Goal: Information Seeking & Learning: Compare options

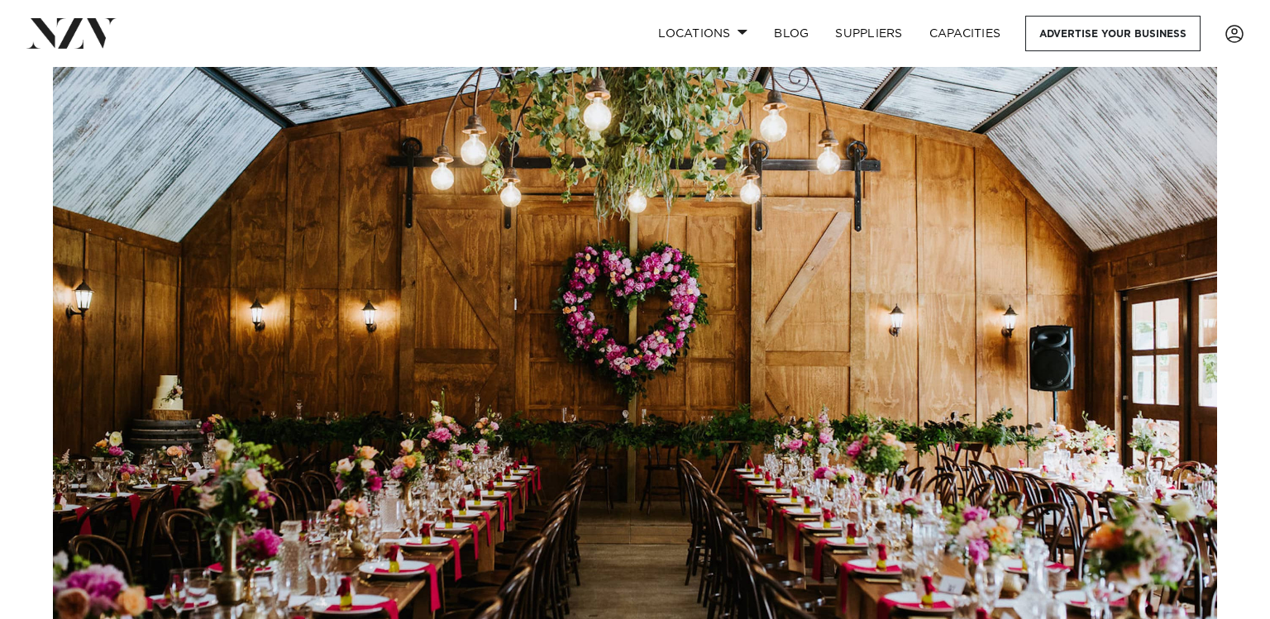
click at [714, 14] on nav "Locations [GEOGRAPHIC_DATA] [GEOGRAPHIC_DATA] [GEOGRAPHIC_DATA] [GEOGRAPHIC_DAT…" at bounding box center [635, 33] width 1270 height 67
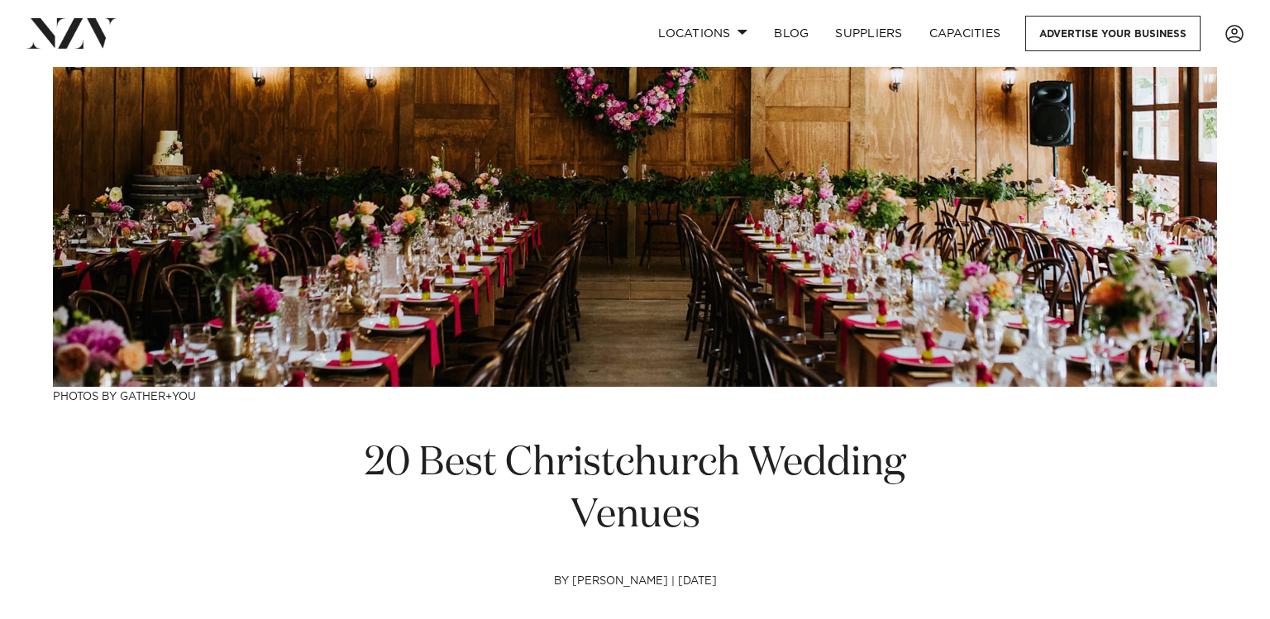
scroll to position [278, 0]
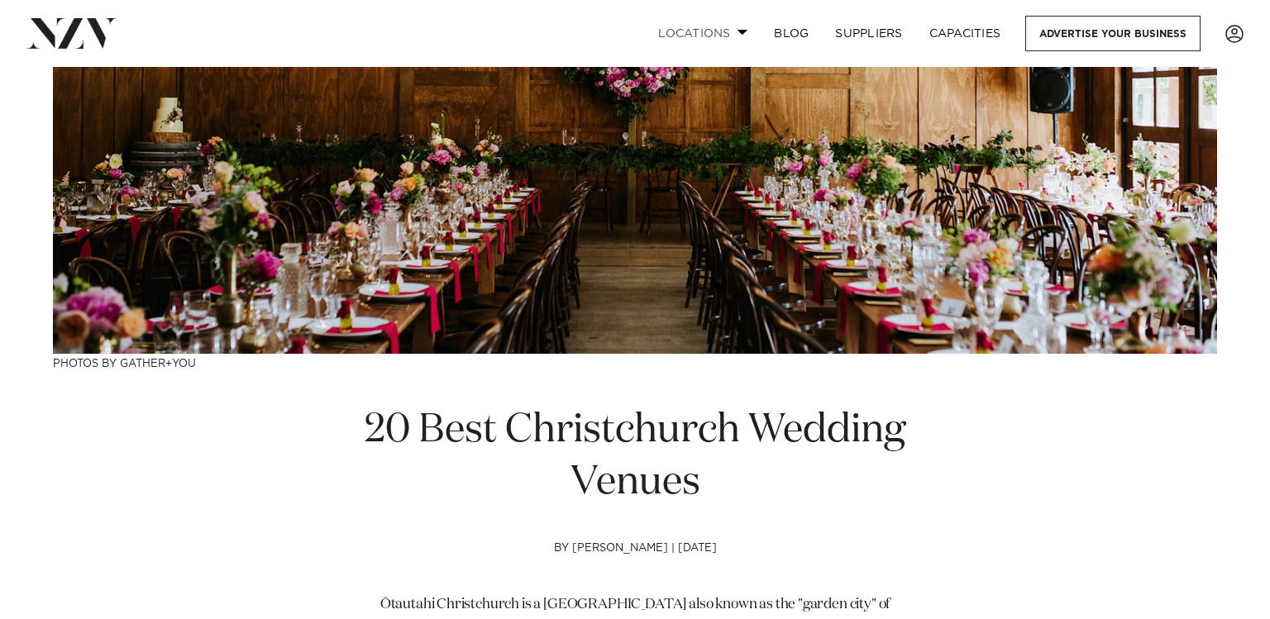
click at [714, 27] on link "Locations" at bounding box center [703, 34] width 116 height 36
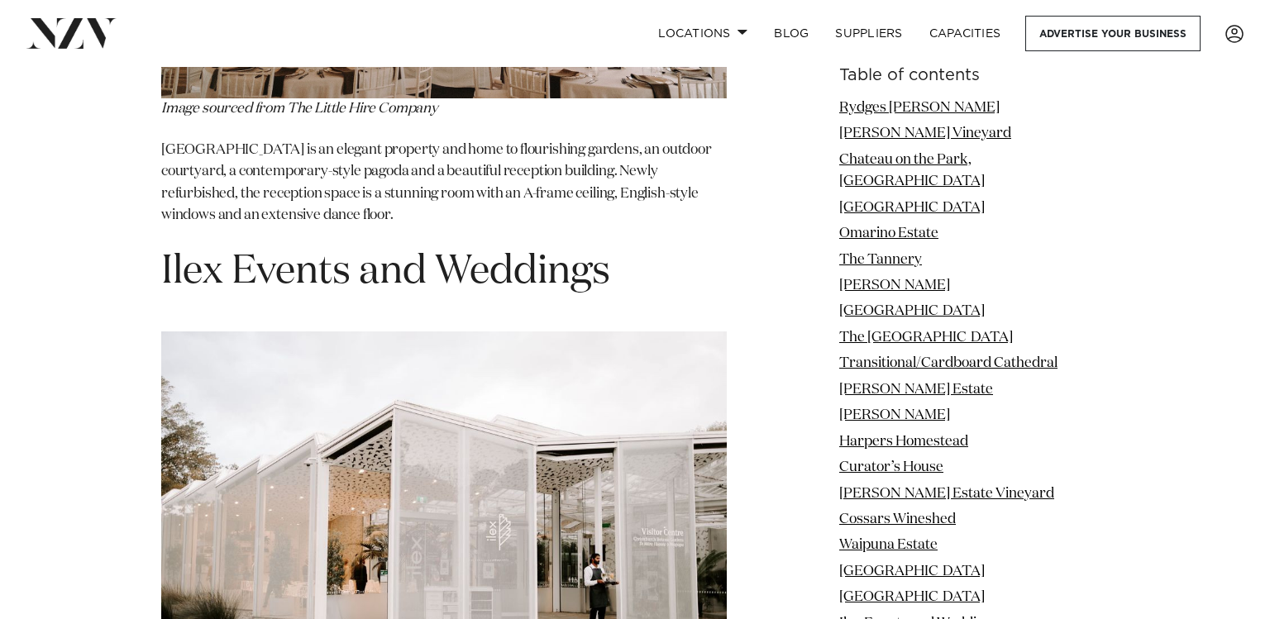
scroll to position [14077, 0]
click at [585, 332] on img at bounding box center [444, 520] width 566 height 377
click at [664, 37] on link "Locations" at bounding box center [703, 34] width 116 height 36
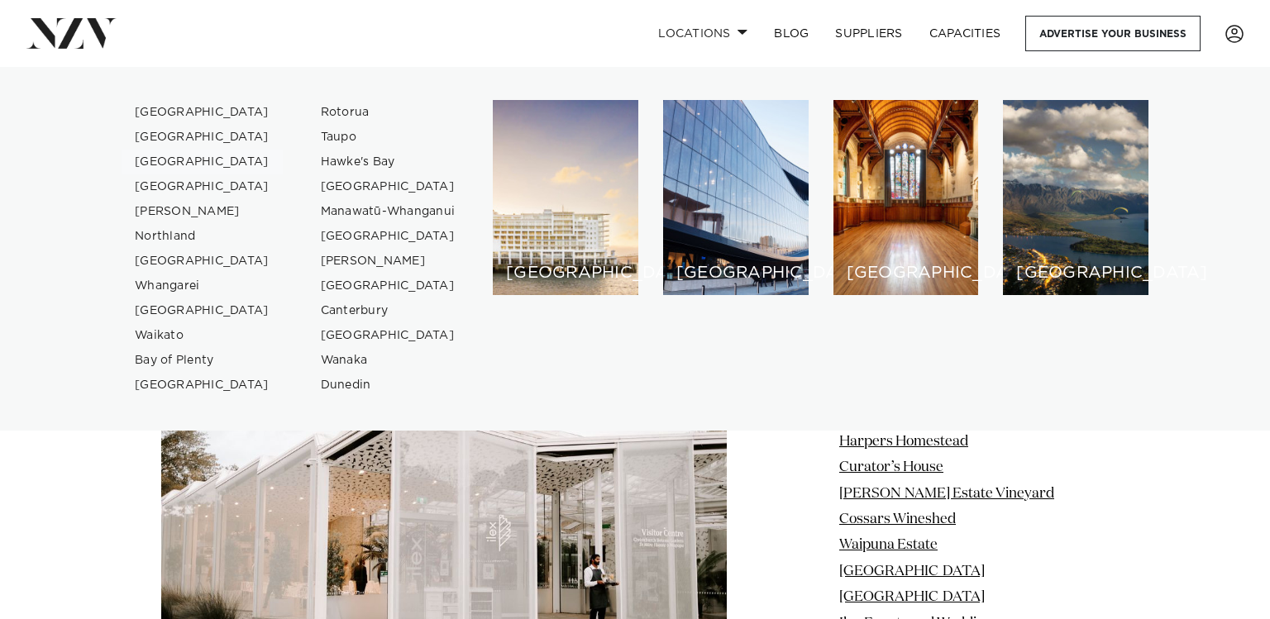
click at [184, 156] on link "[GEOGRAPHIC_DATA]" at bounding box center [202, 162] width 161 height 25
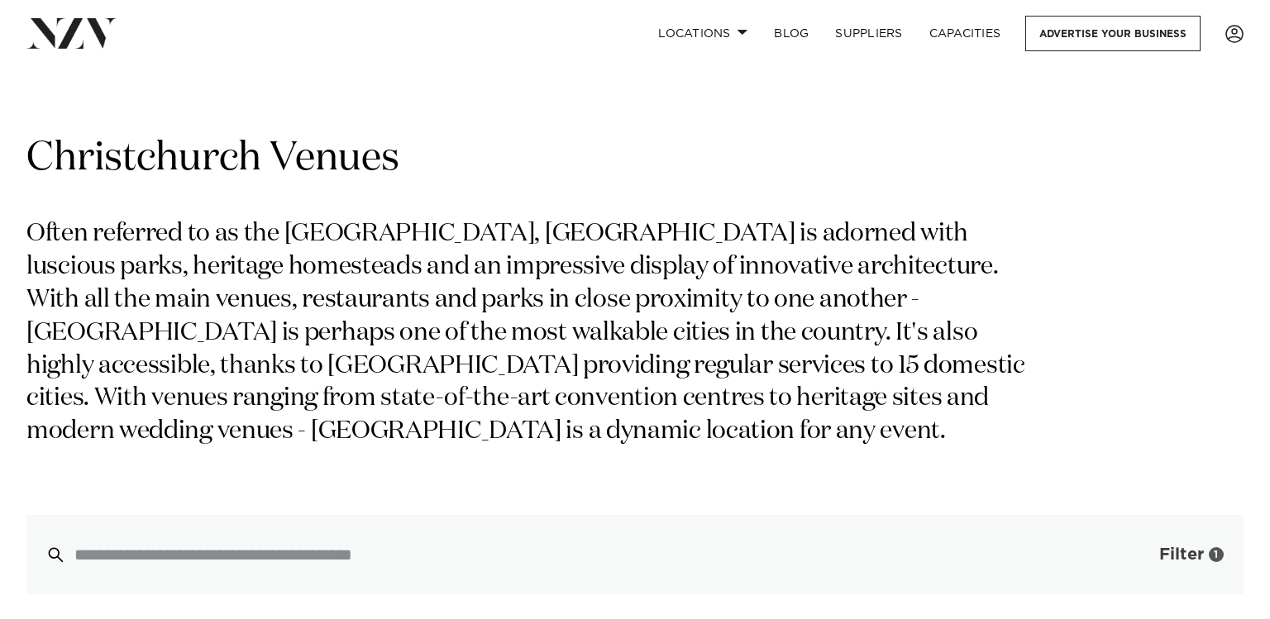
click at [1159, 549] on span "Filter" at bounding box center [1181, 555] width 45 height 17
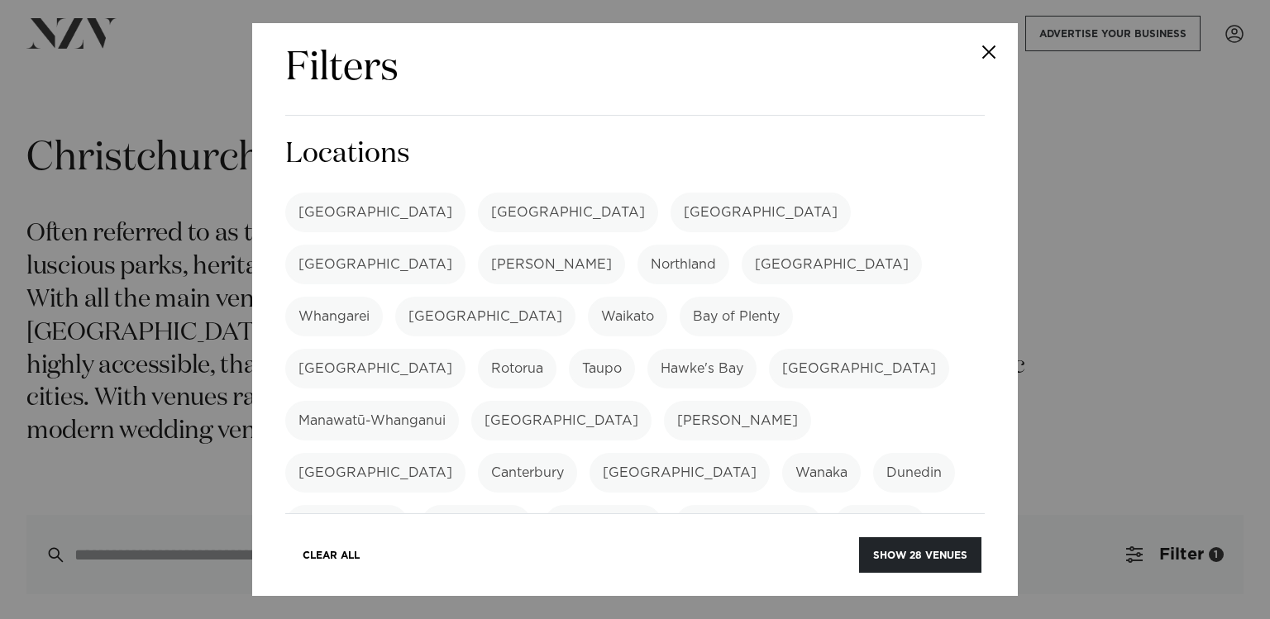
click at [577, 453] on label "Canterbury" at bounding box center [527, 473] width 99 height 40
click at [662, 505] on label "Freemans Bay" at bounding box center [603, 525] width 118 height 40
click at [901, 320] on div "Auckland Wellington Christchurch Queenstown Hamilton Northland Bay of Islands W…" at bounding box center [635, 551] width 700 height 717
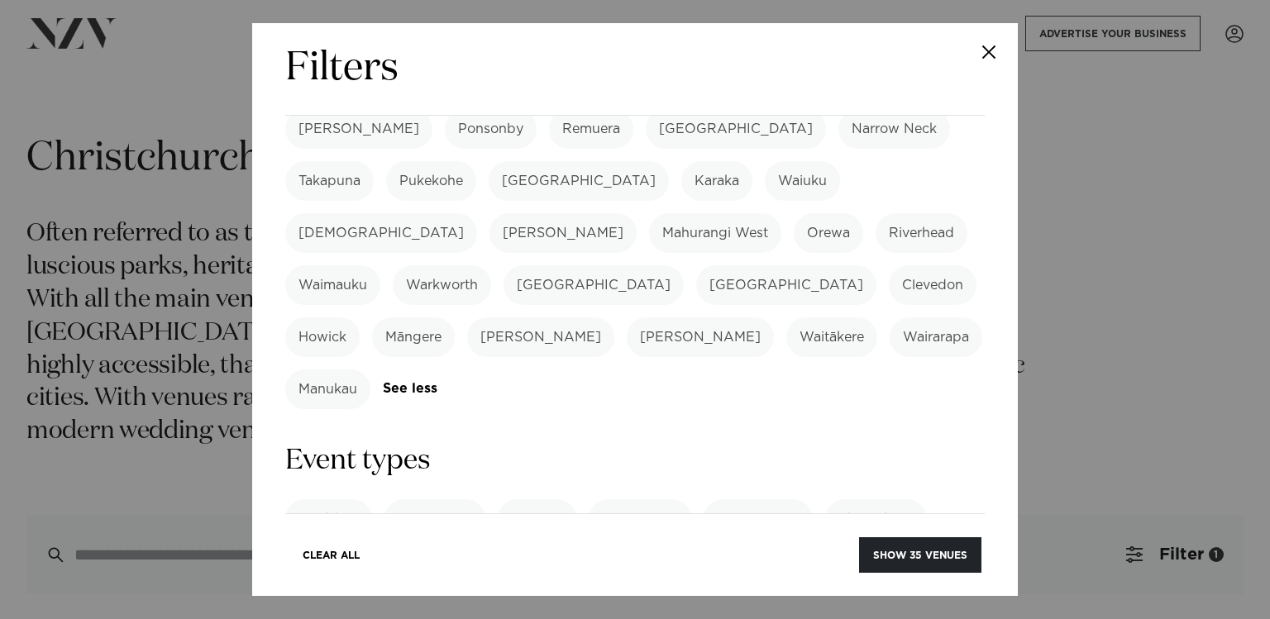
scroll to position [556, 0]
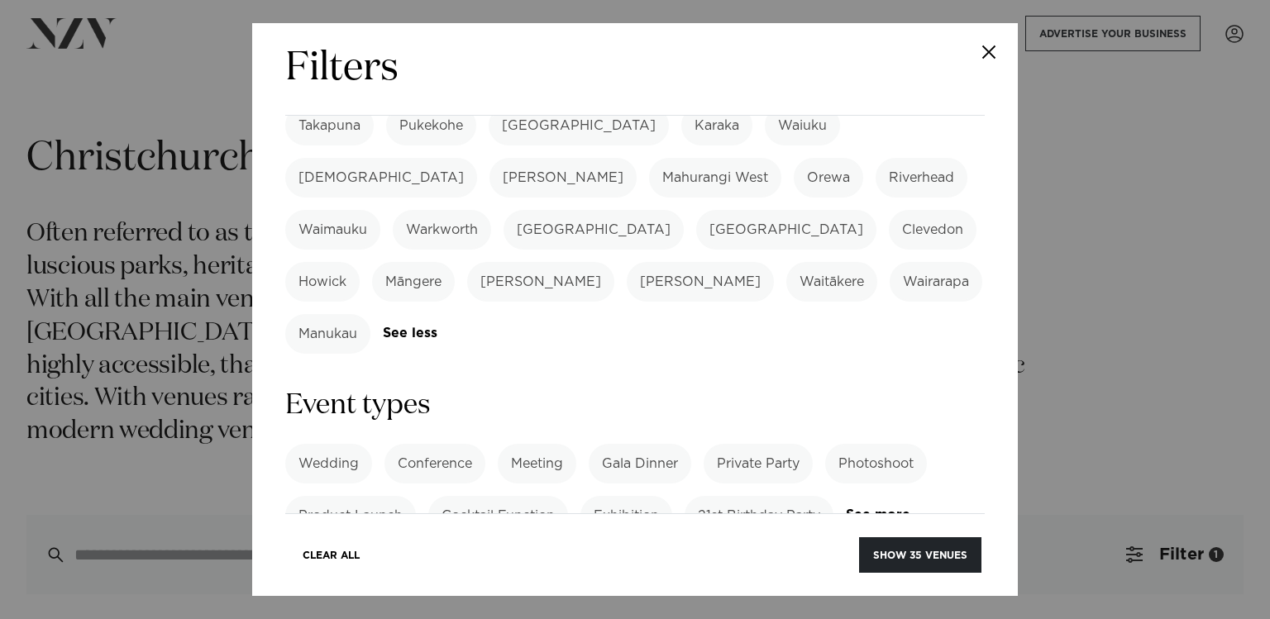
click at [305, 444] on label "Wedding" at bounding box center [328, 464] width 87 height 40
click at [305, 360] on form "Search Type Venue Supplier See more Locations Auckland Wellington Christchurch …" at bounding box center [635, 583] width 700 height 2007
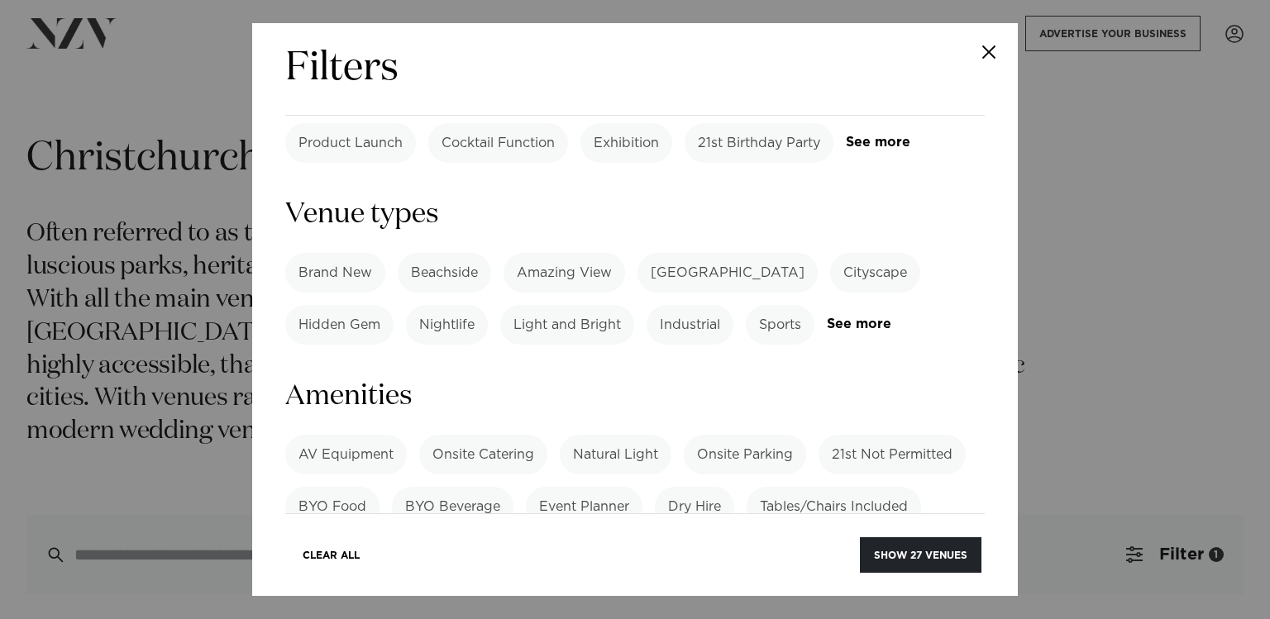
scroll to position [926, 0]
click at [899, 541] on button "Show 27 venues" at bounding box center [921, 555] width 122 height 36
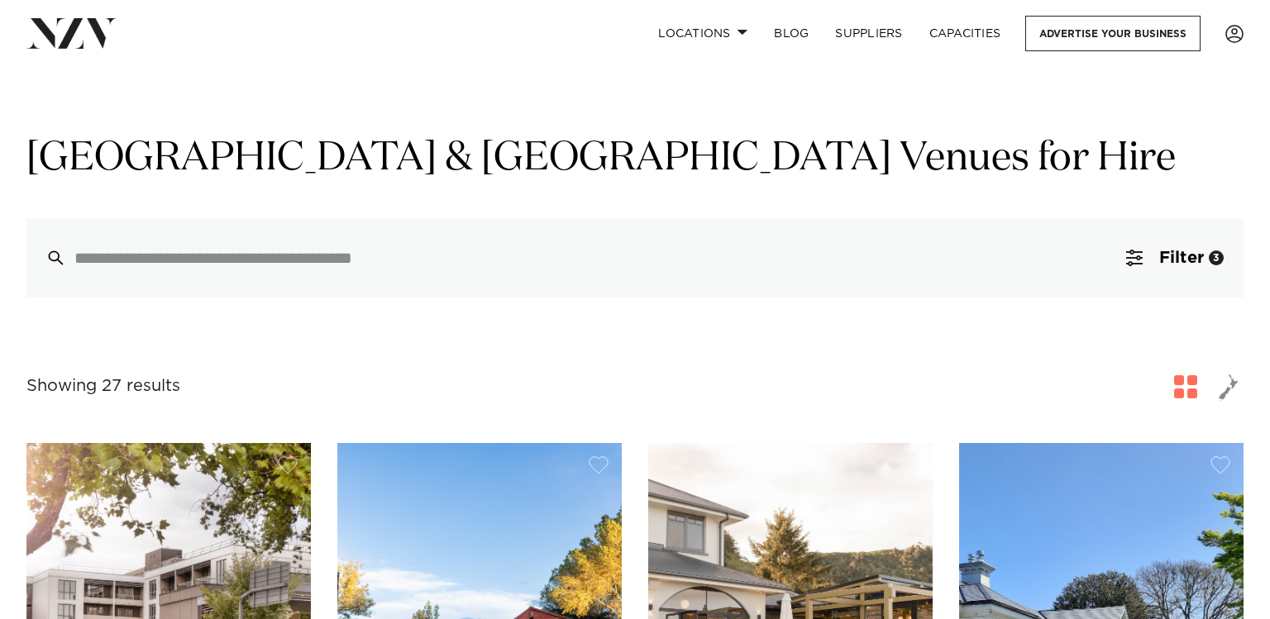
click at [1178, 399] on span "button" at bounding box center [1185, 386] width 23 height 23
click at [1191, 386] on span "button" at bounding box center [1185, 386] width 23 height 23
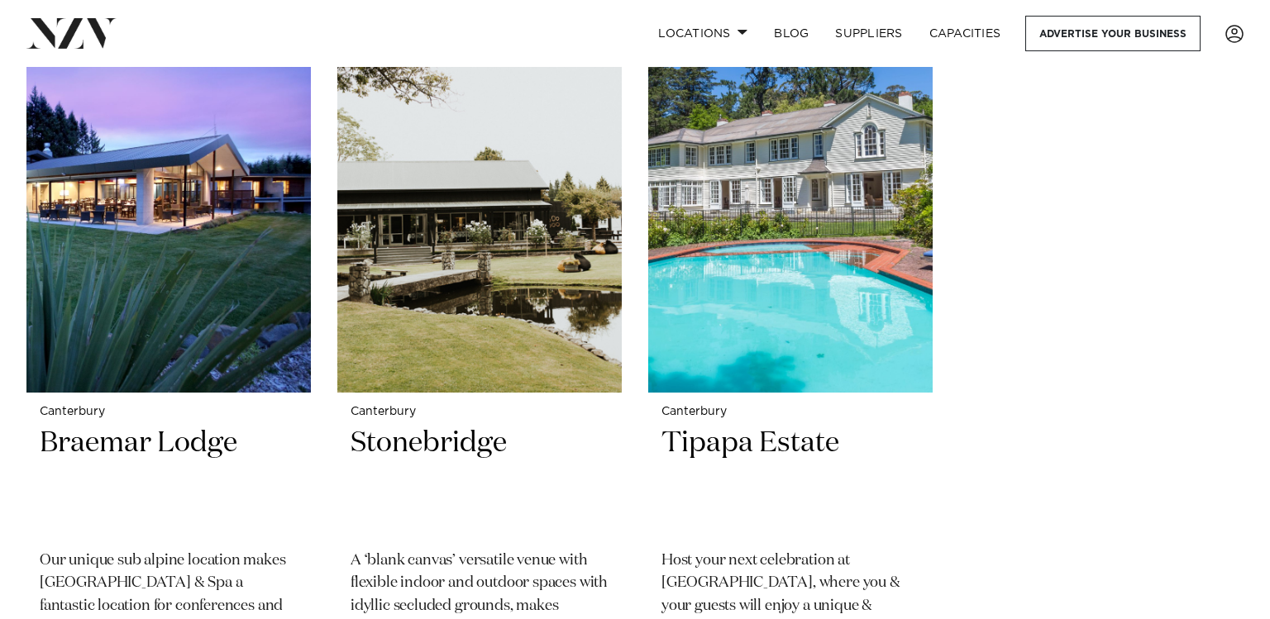
scroll to position [4909, 0]
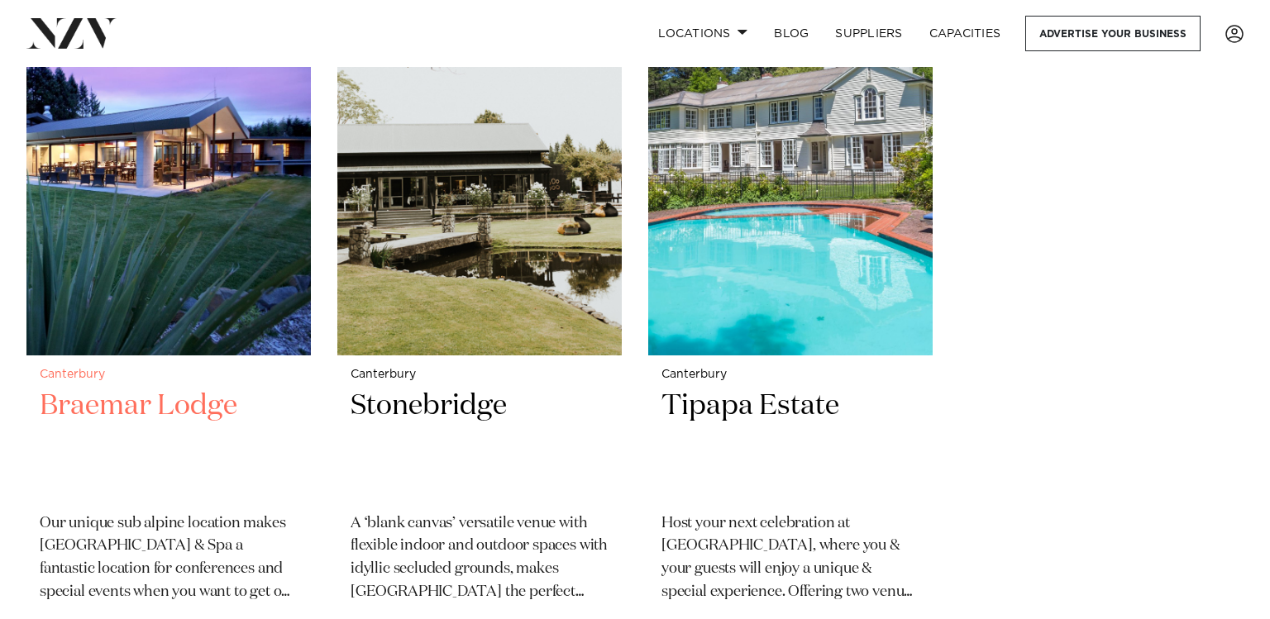
click at [68, 426] on h2 "Braemar Lodge" at bounding box center [169, 444] width 258 height 112
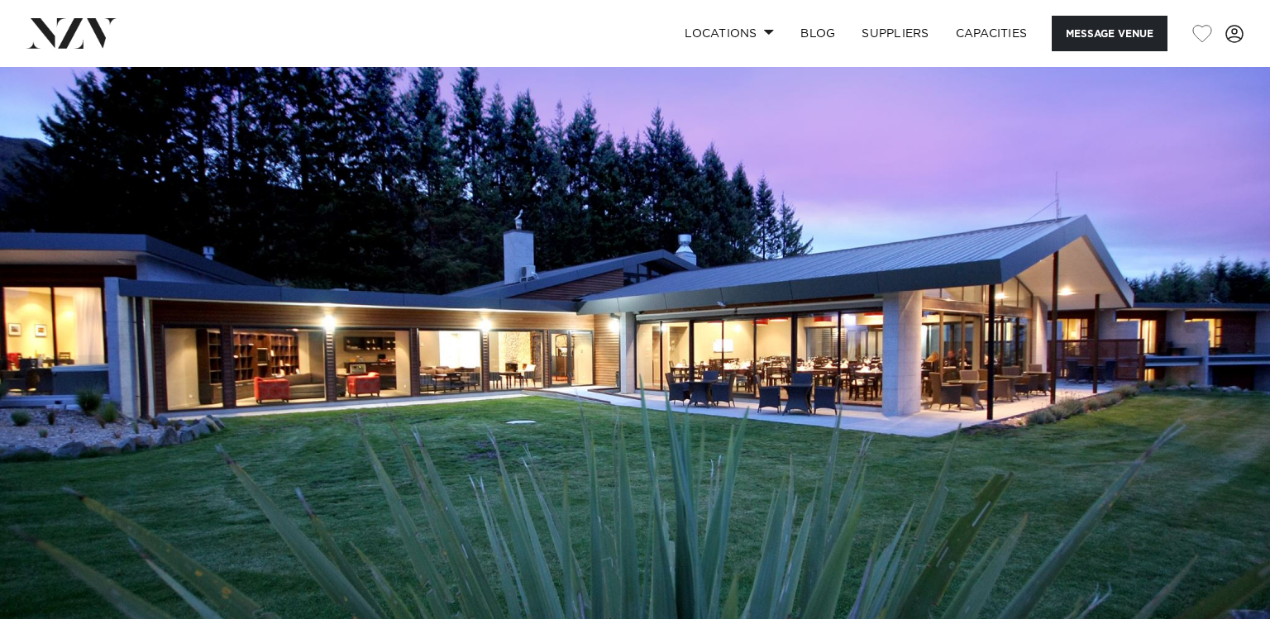
click at [68, 452] on img at bounding box center [635, 364] width 1270 height 595
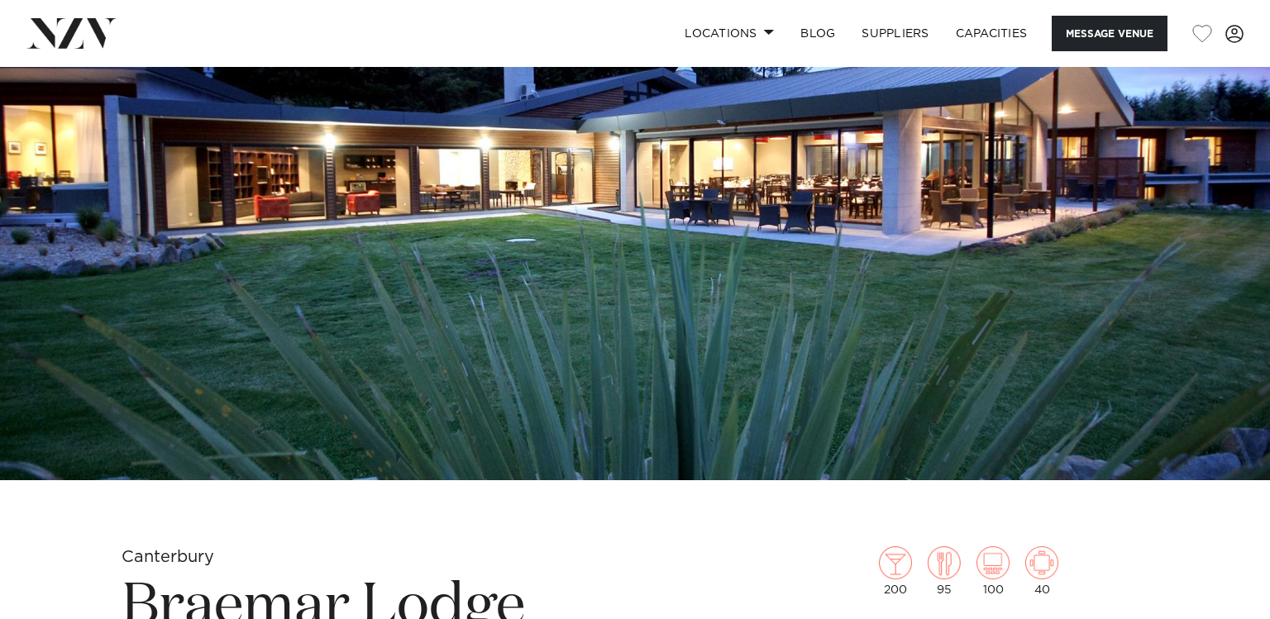
scroll to position [185, 0]
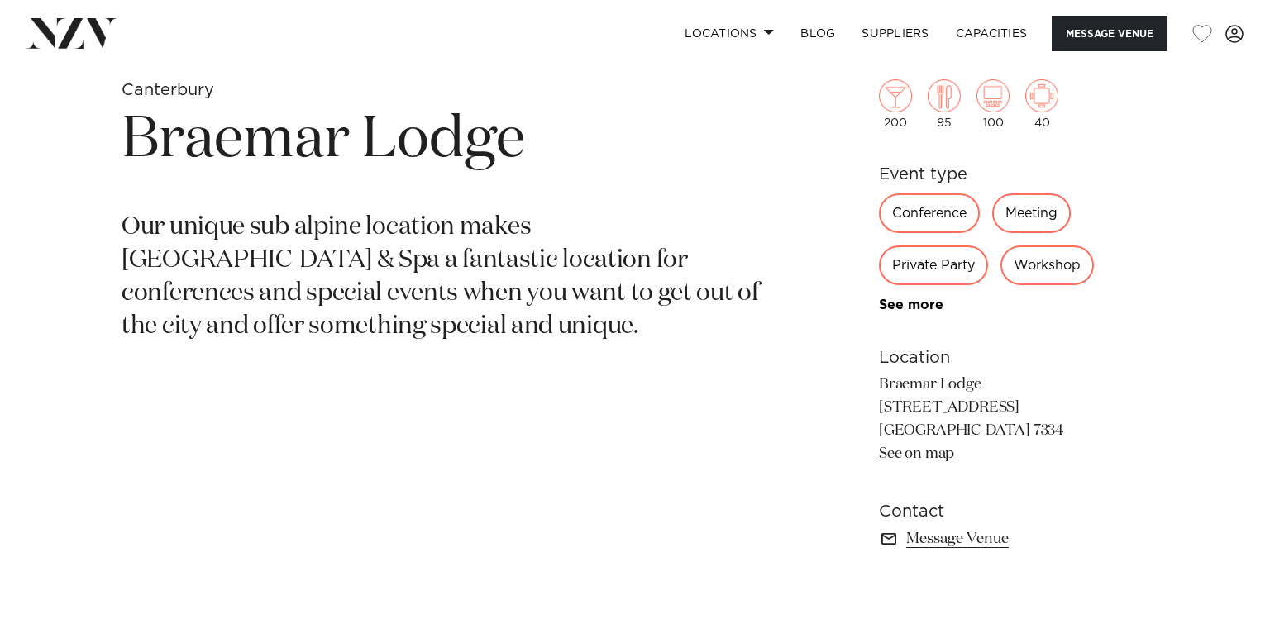
scroll to position [648, 0]
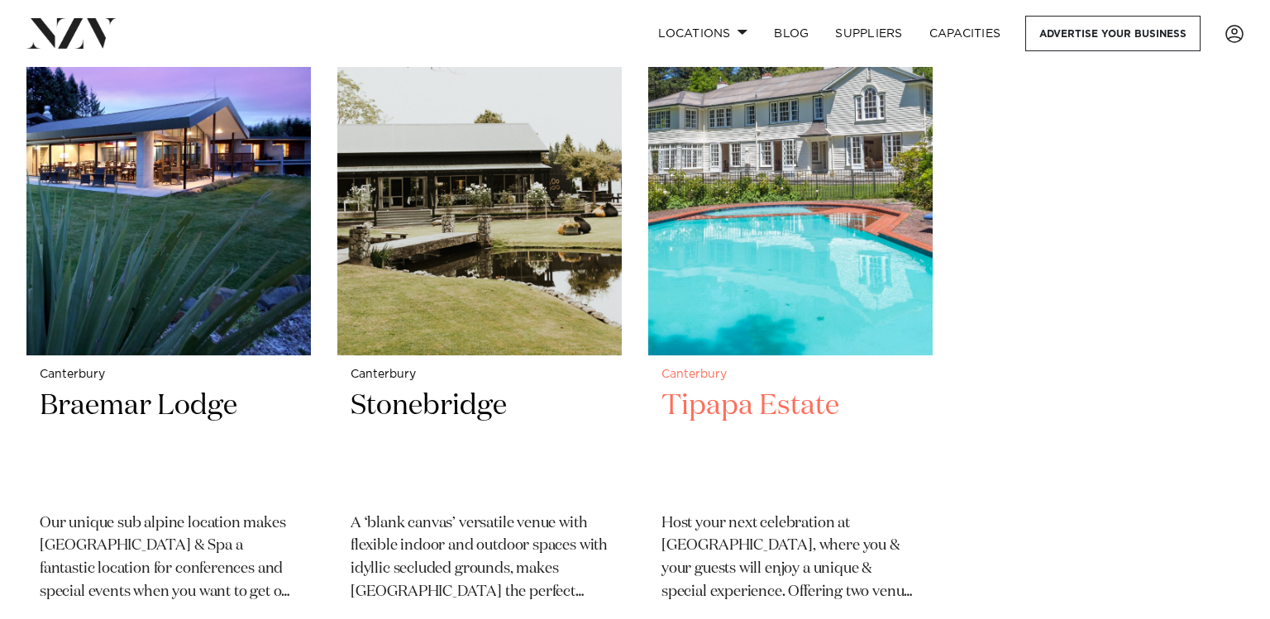
click at [843, 522] on p "Host your next celebration at [GEOGRAPHIC_DATA], where you & your guests will e…" at bounding box center [791, 559] width 258 height 93
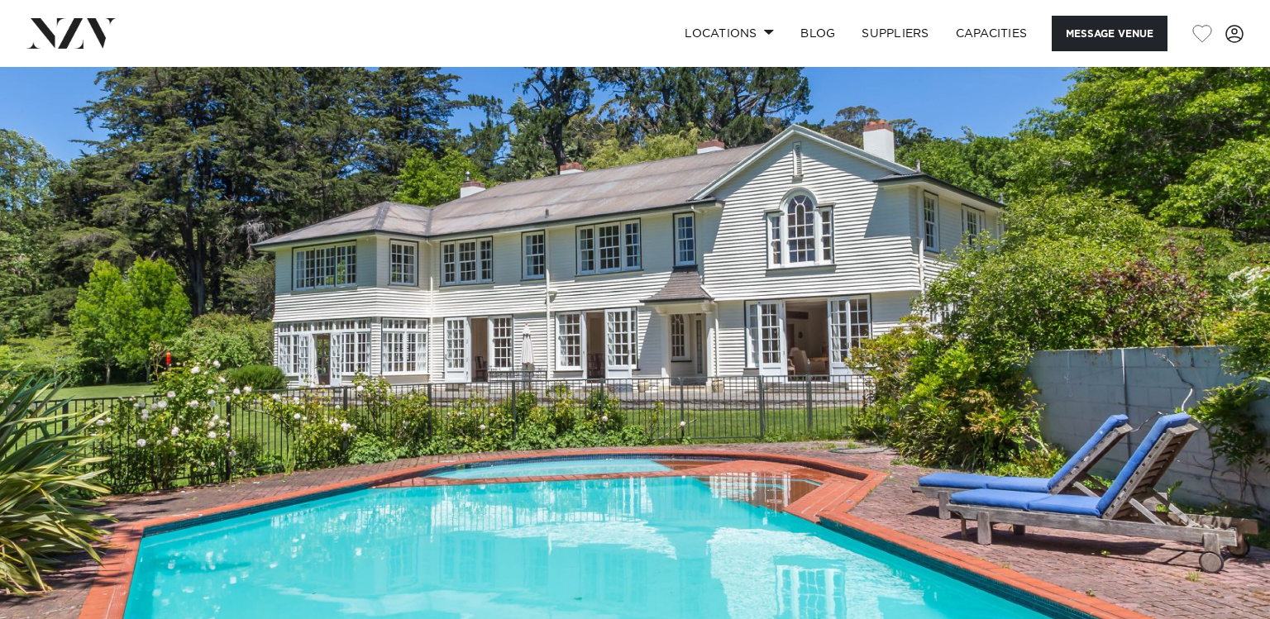
scroll to position [185, 0]
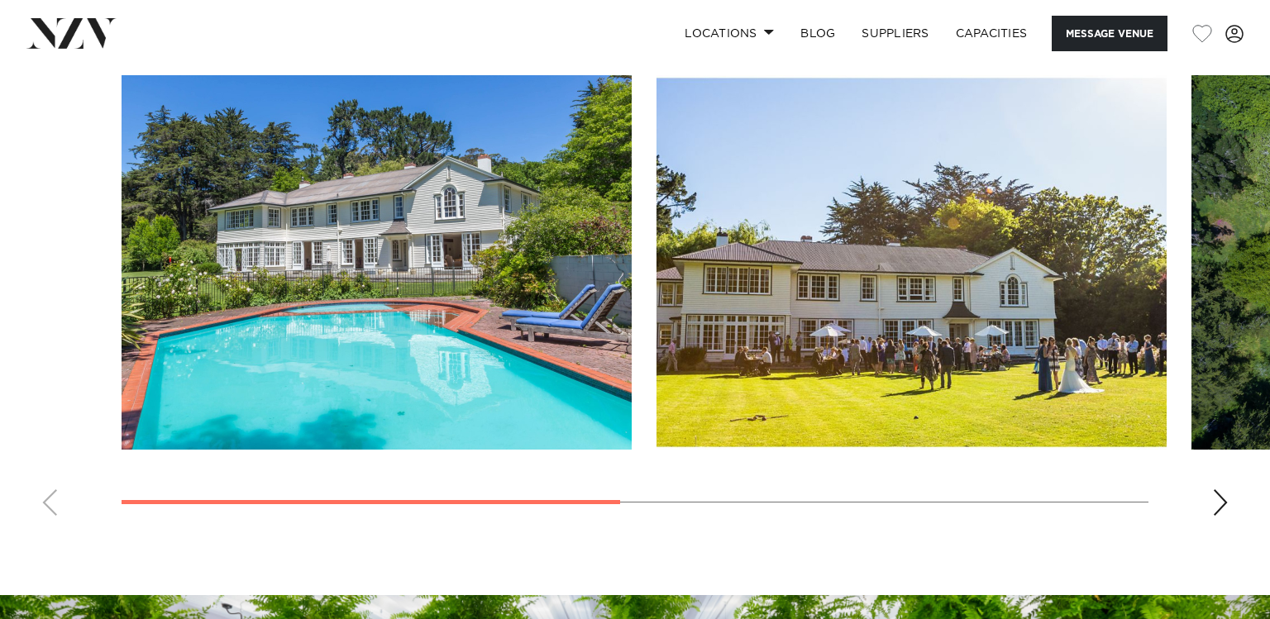
scroll to position [1297, 0]
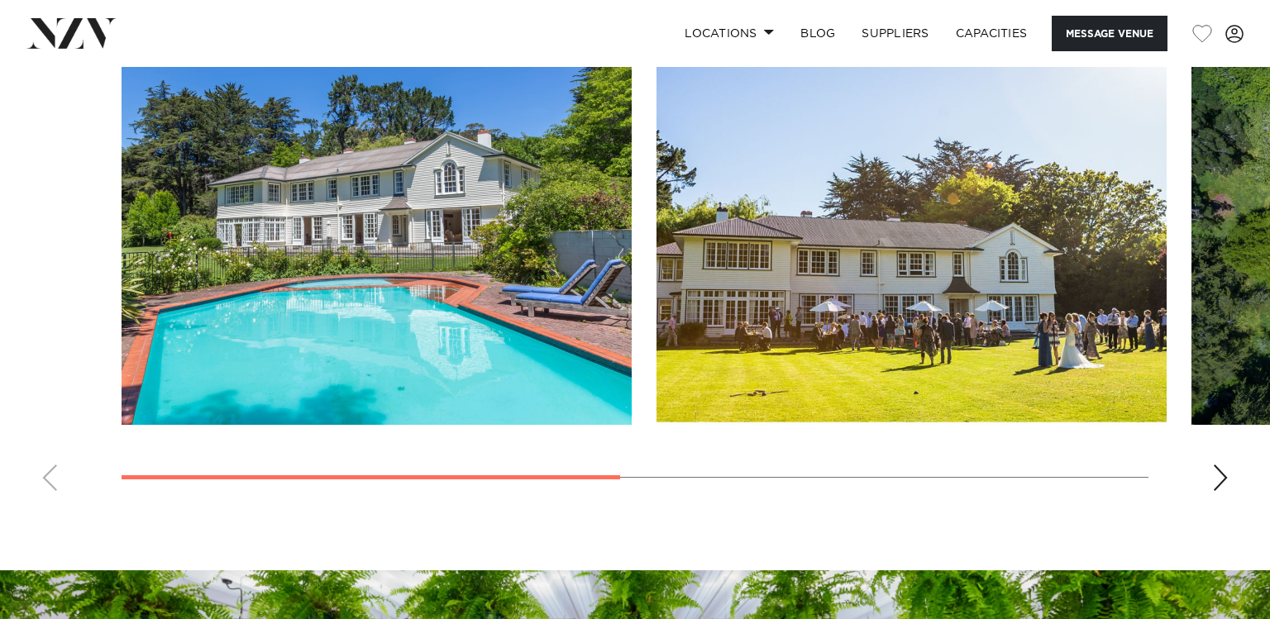
click at [1019, 435] on swiper-container at bounding box center [635, 277] width 1270 height 454
click at [1019, 448] on swiper-container at bounding box center [635, 277] width 1270 height 454
click at [1221, 475] on div "Next slide" at bounding box center [1220, 478] width 17 height 26
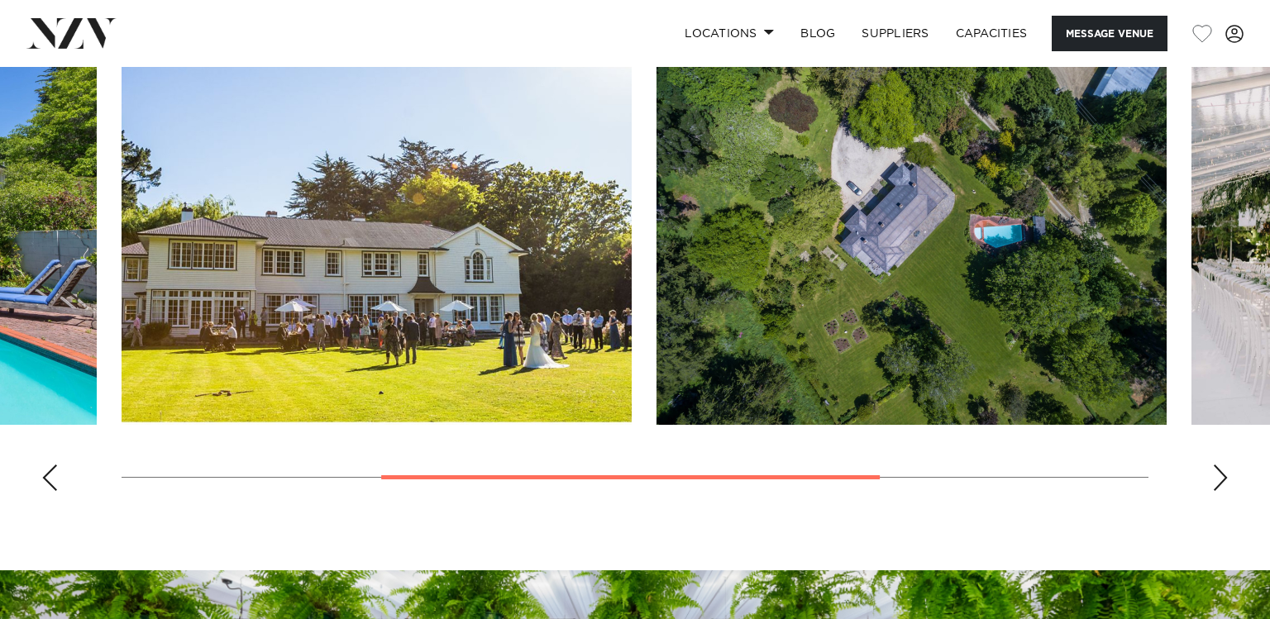
click at [1221, 475] on div "Next slide" at bounding box center [1220, 478] width 17 height 26
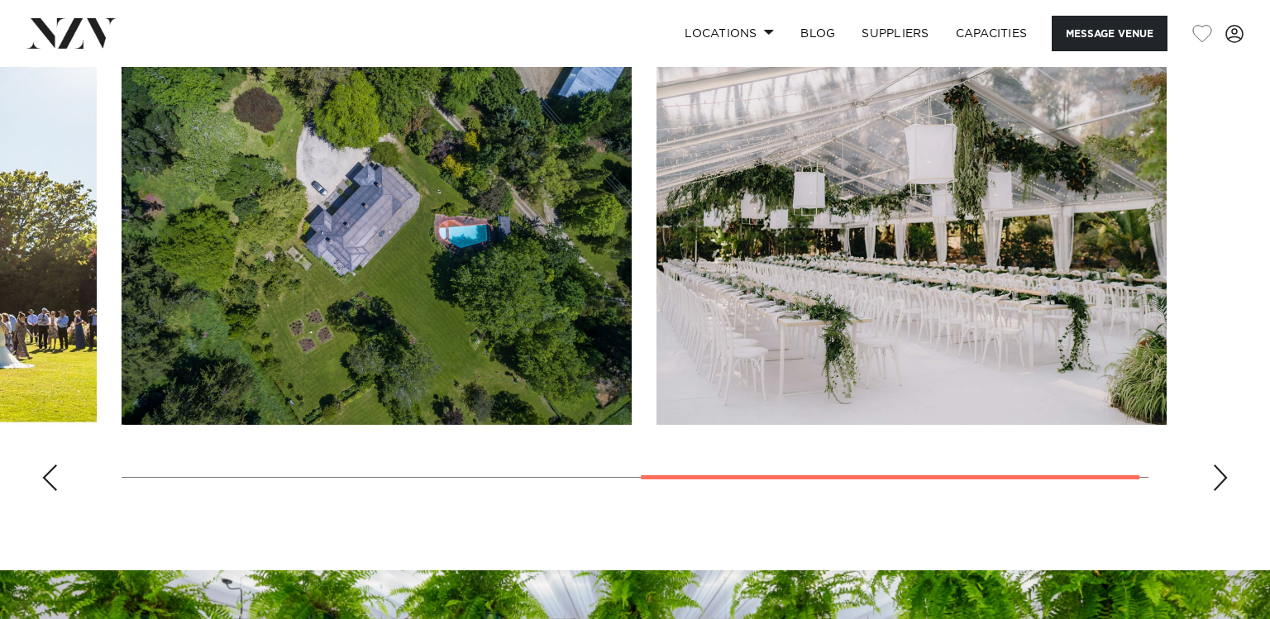
click at [1221, 475] on div "Next slide" at bounding box center [1220, 478] width 17 height 26
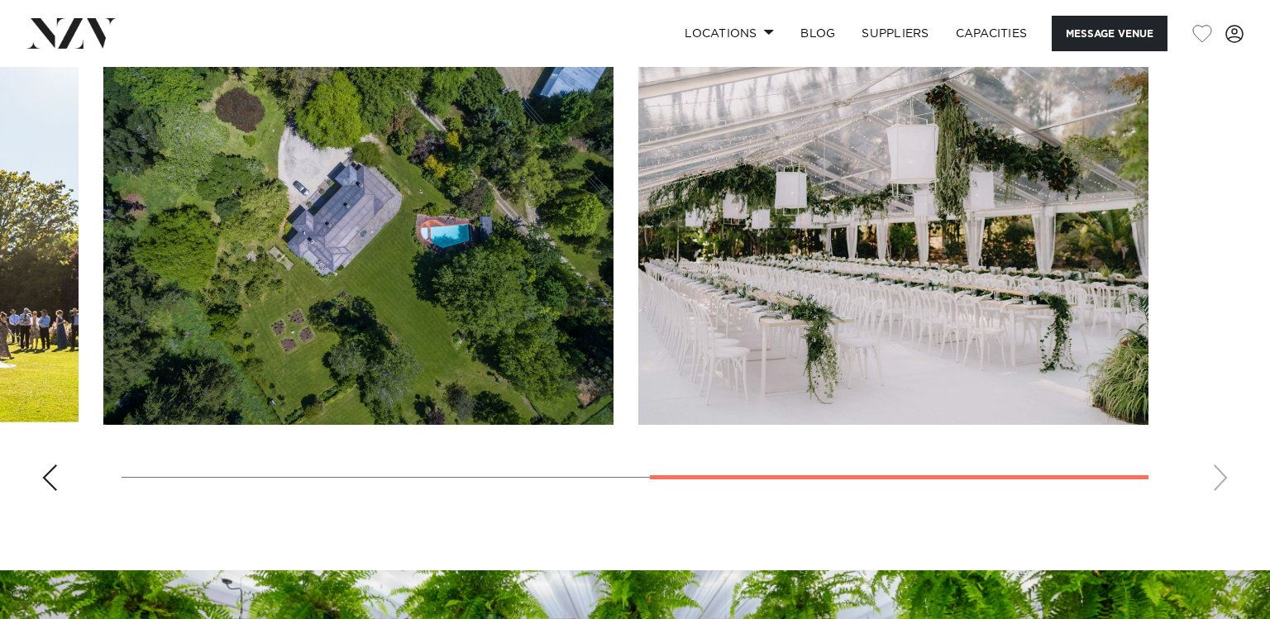
click at [1221, 488] on swiper-container at bounding box center [635, 277] width 1270 height 454
click at [55, 475] on div "Previous slide" at bounding box center [49, 478] width 17 height 26
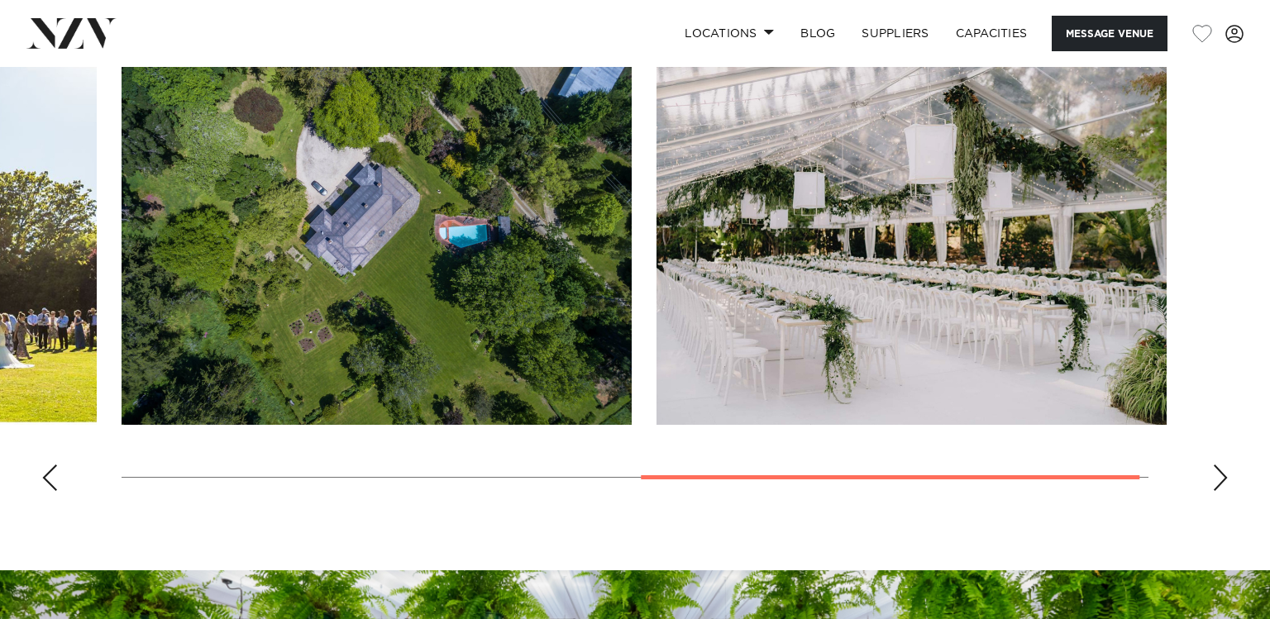
click at [55, 514] on body "Locations Auckland Wellington Christchurch Queenstown Hamilton Northland Bay of…" at bounding box center [635, 107] width 1270 height 2808
click at [55, 557] on body "Locations Auckland Wellington Christchurch Queenstown Hamilton Northland Bay of…" at bounding box center [635, 107] width 1270 height 2808
click at [55, 544] on body "Locations Auckland Wellington Christchurch Queenstown Hamilton Northland Bay of…" at bounding box center [635, 107] width 1270 height 2808
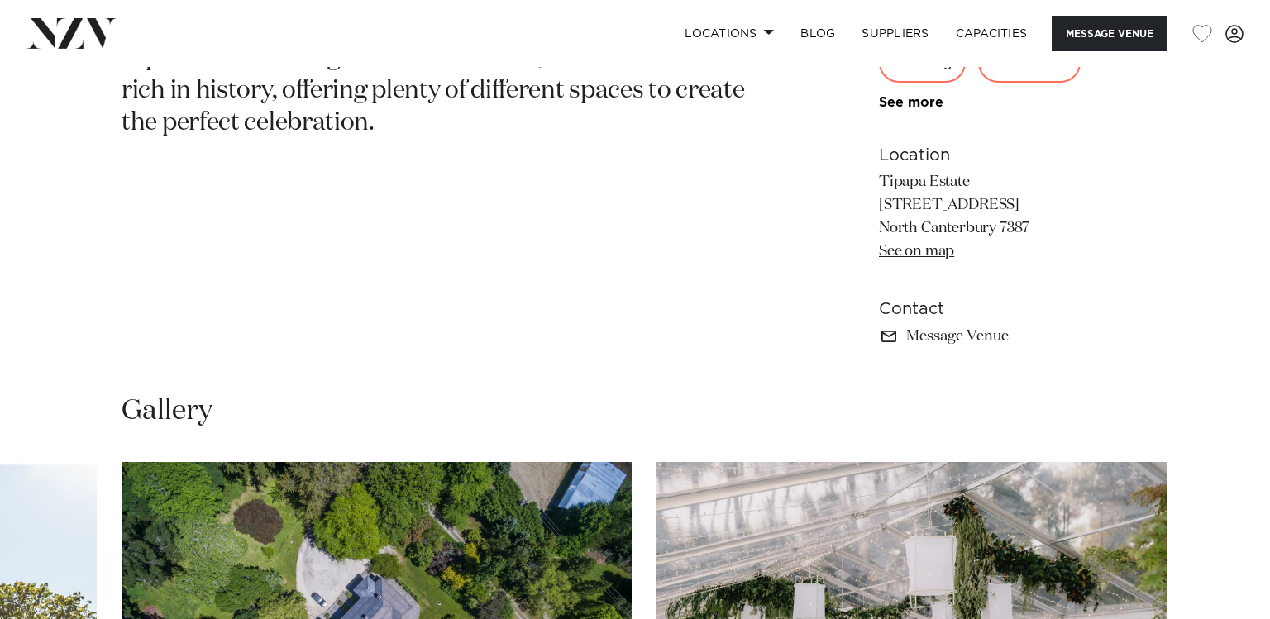
scroll to position [834, 0]
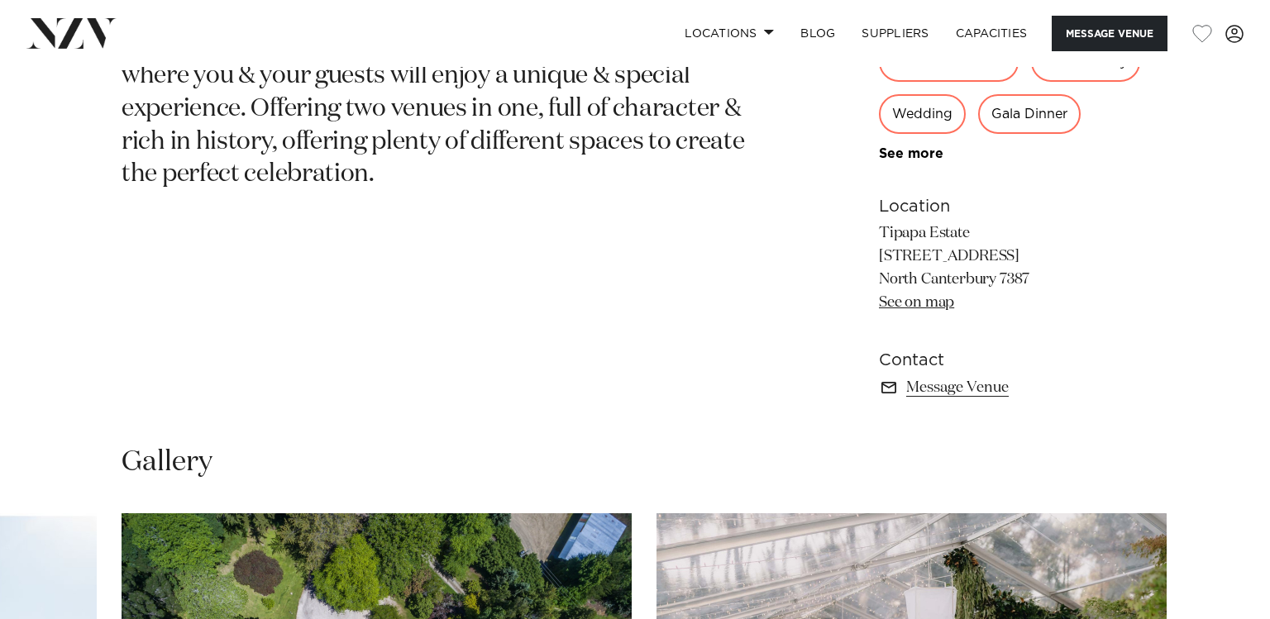
click at [895, 301] on link "See on map" at bounding box center [916, 302] width 75 height 15
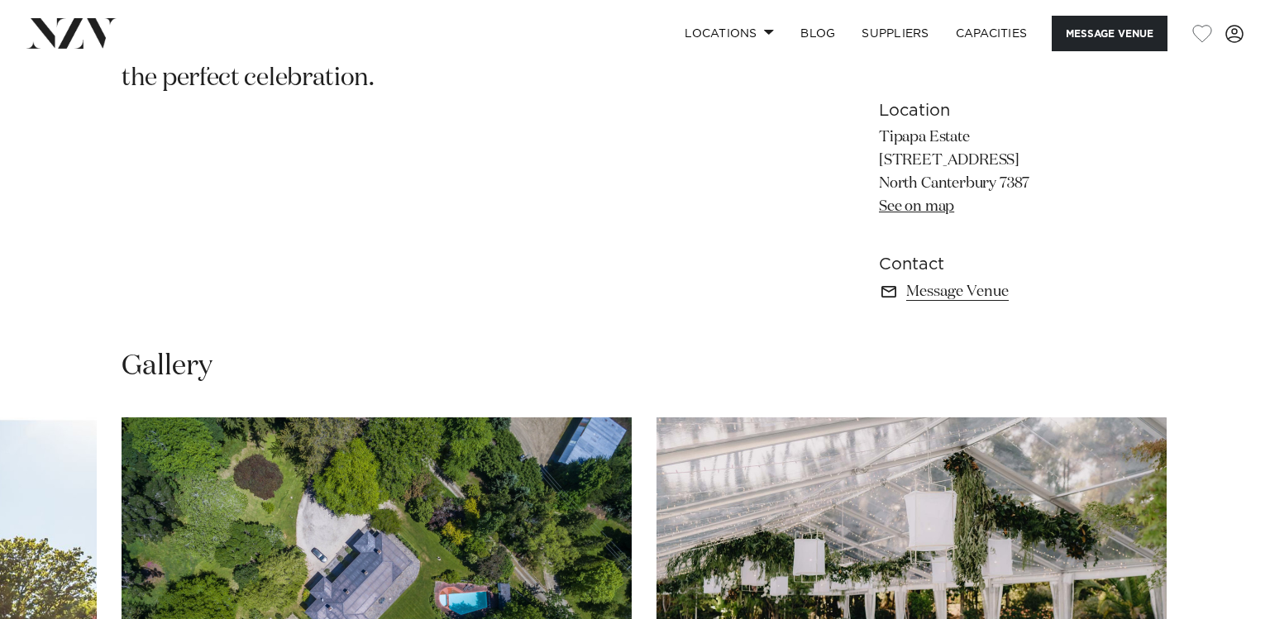
scroll to position [926, 0]
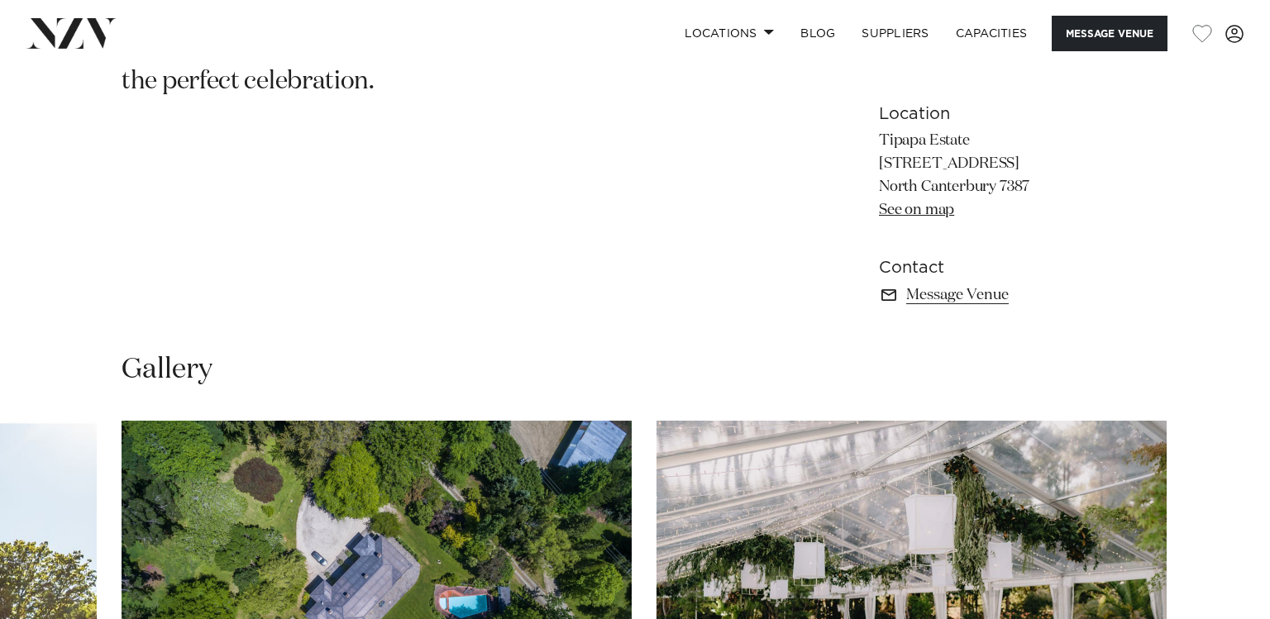
click at [159, 133] on section "Canterbury Tipapa Estate Host your next celebration at Tipapa Estate, where you…" at bounding box center [442, 64] width 640 height 524
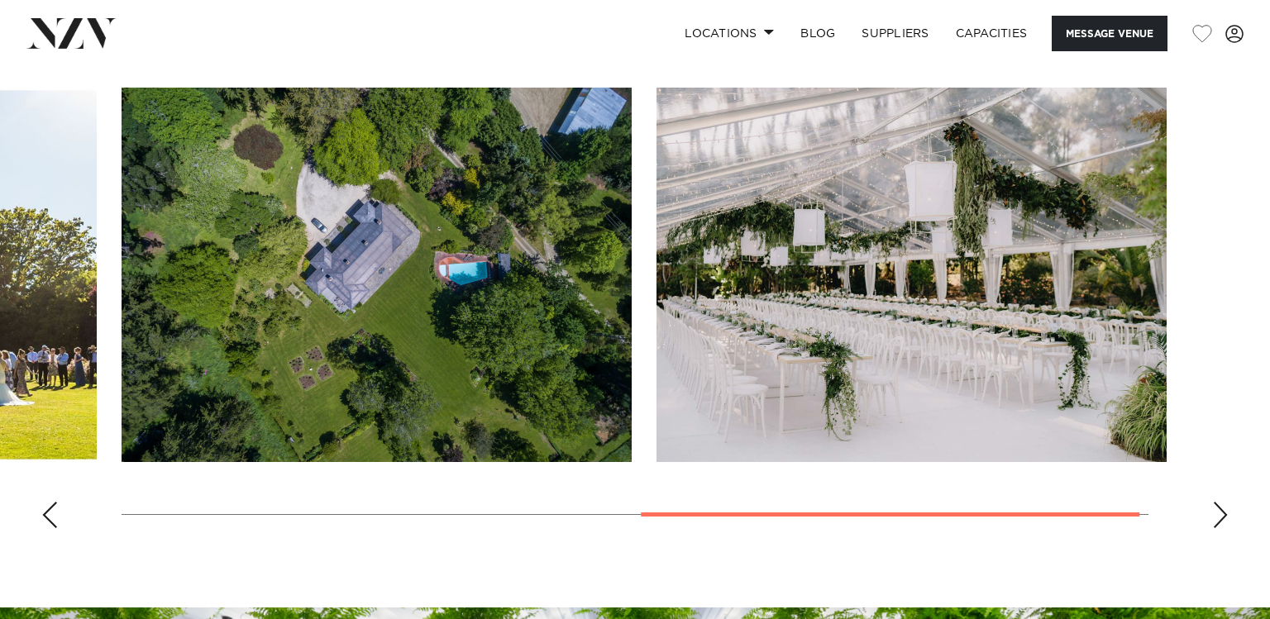
scroll to position [1297, 0]
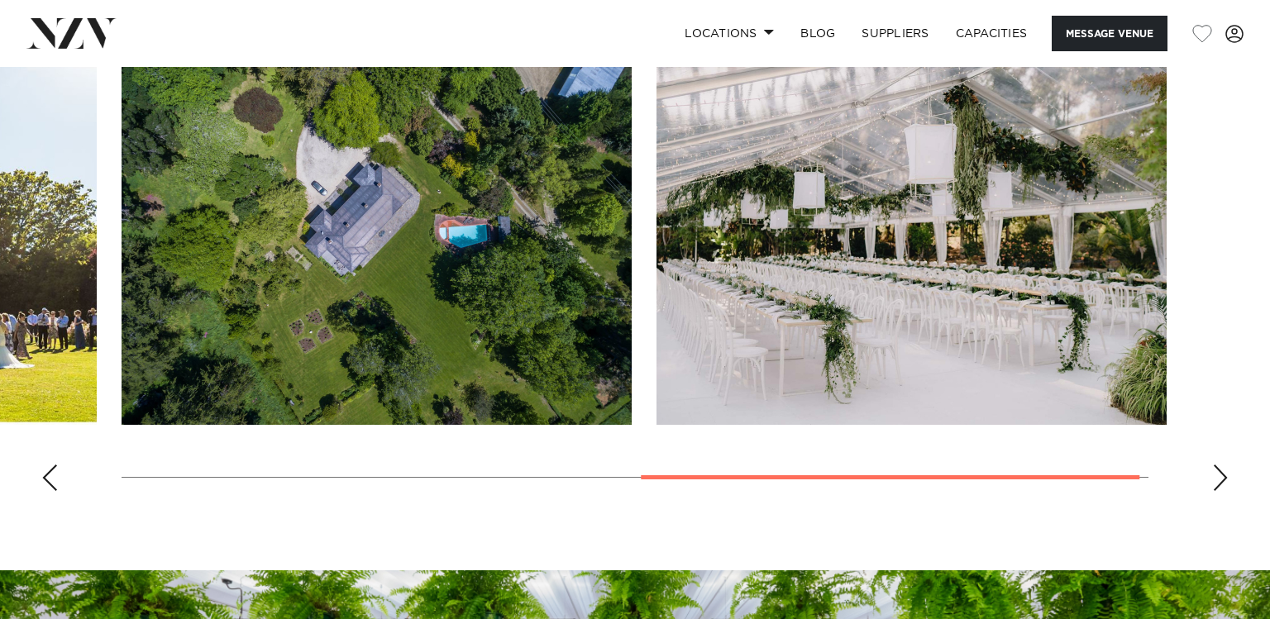
click at [55, 483] on div "Previous slide" at bounding box center [49, 478] width 17 height 26
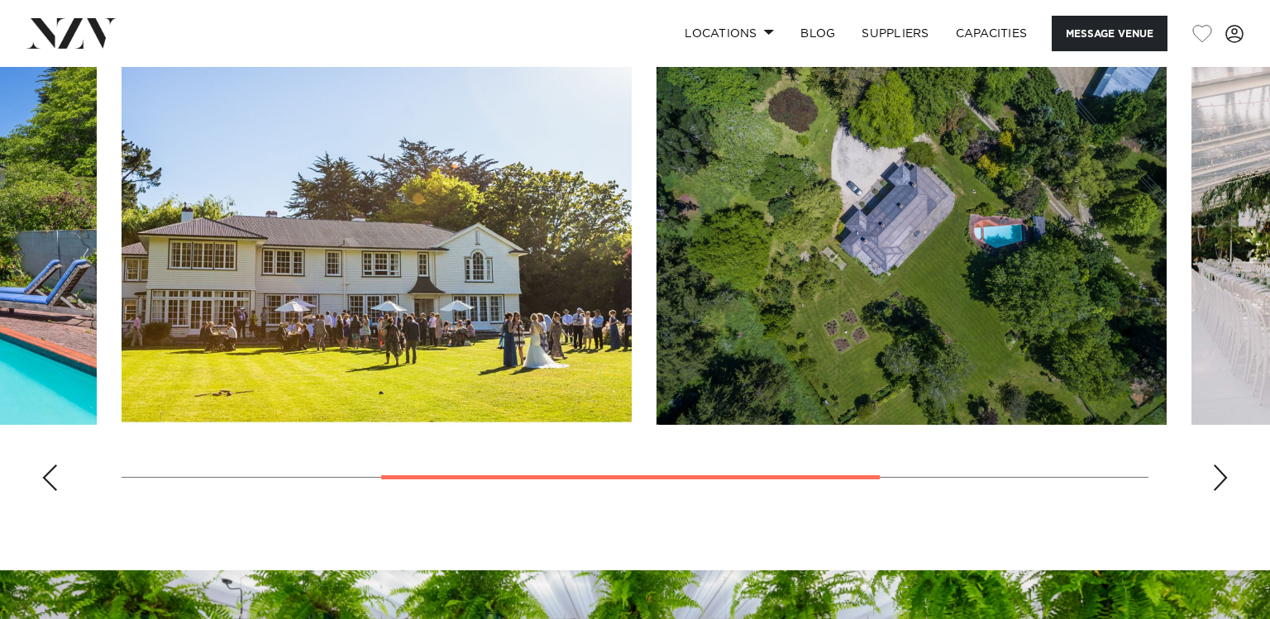
click at [55, 483] on div "Previous slide" at bounding box center [49, 478] width 17 height 26
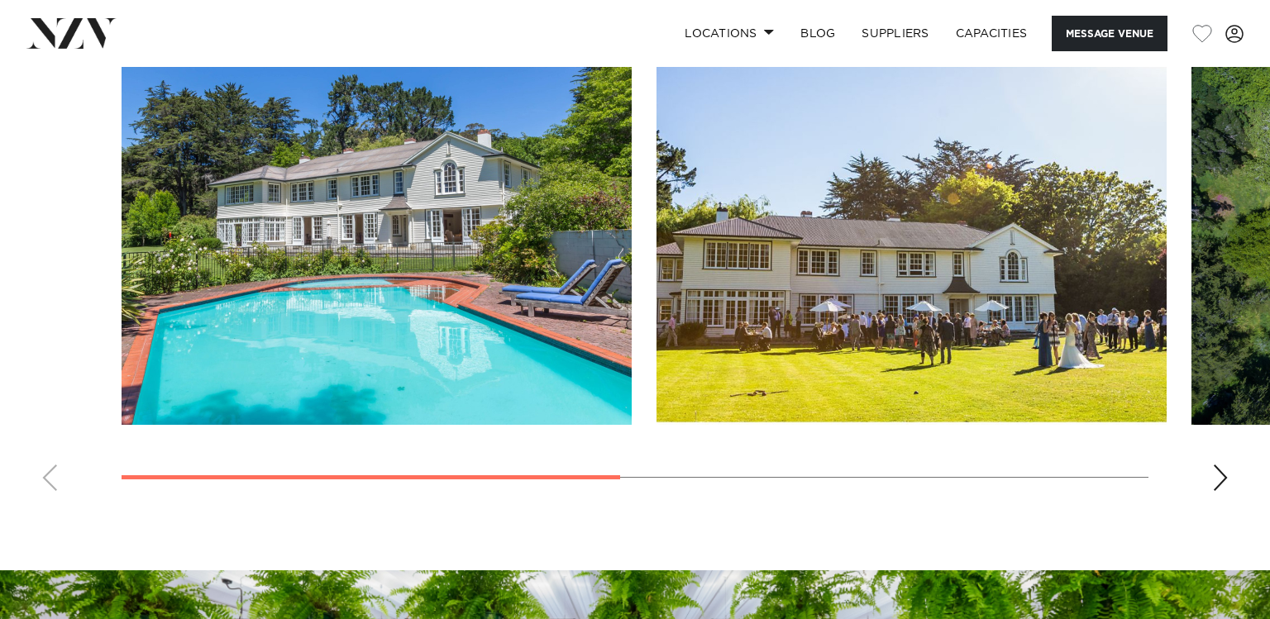
click at [1221, 483] on div "Next slide" at bounding box center [1220, 478] width 17 height 26
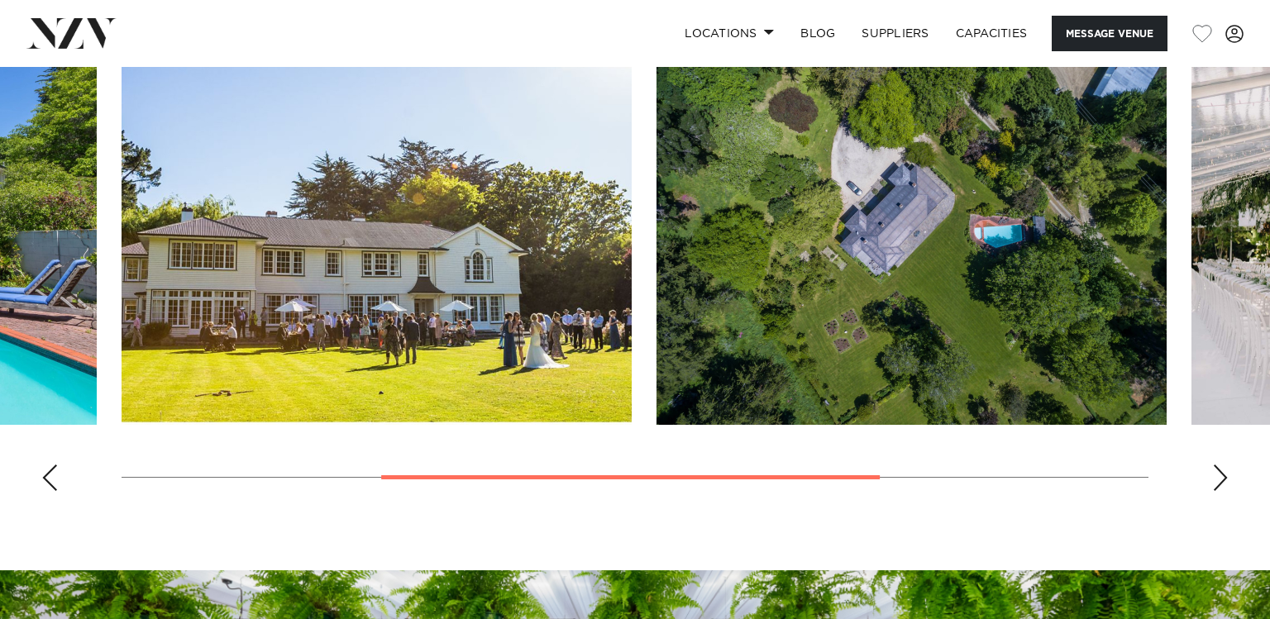
click at [1221, 483] on div "Next slide" at bounding box center [1220, 478] width 17 height 26
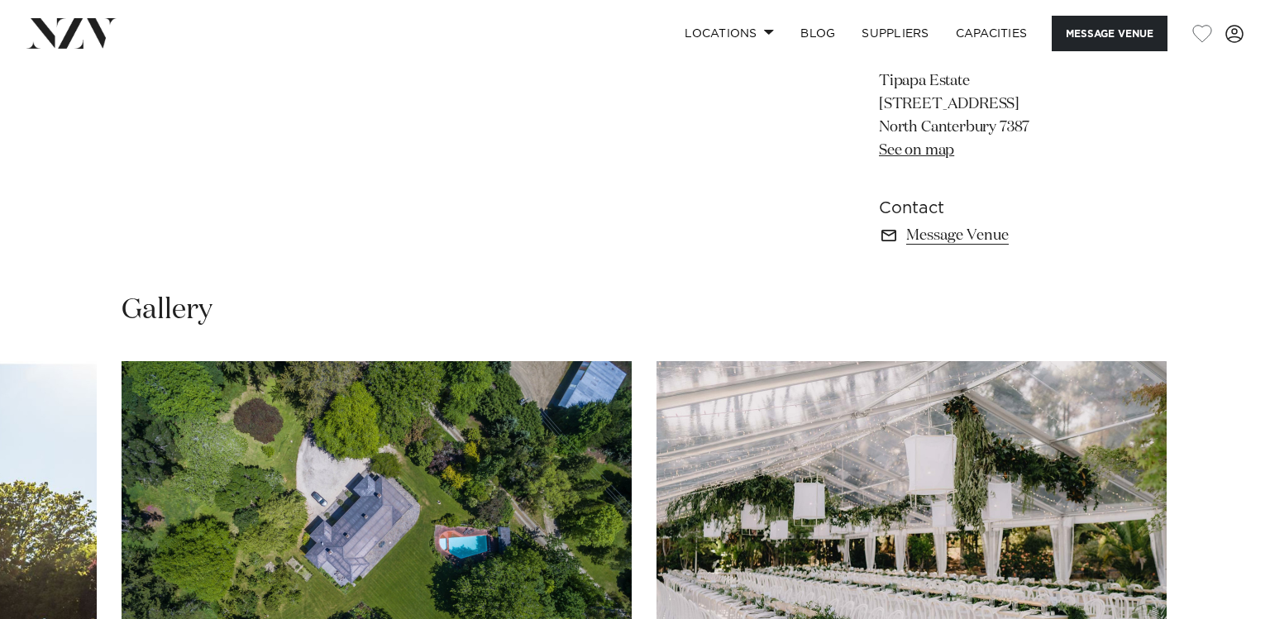
scroll to position [926, 0]
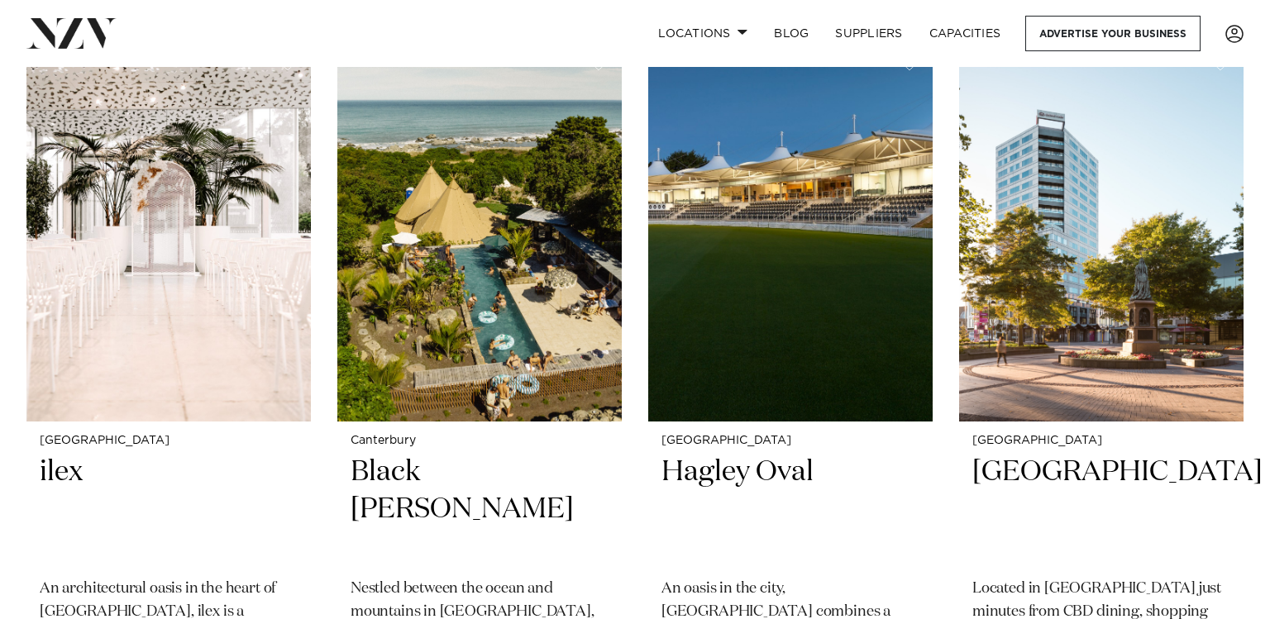
scroll to position [2593, 0]
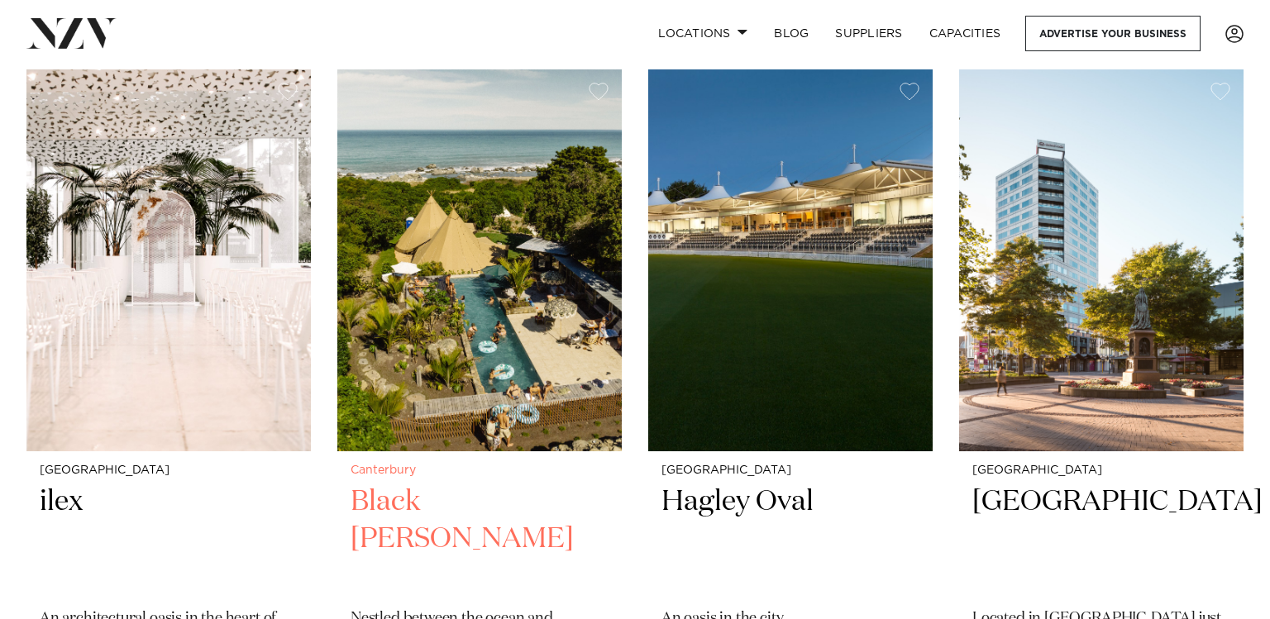
click at [463, 221] on img at bounding box center [479, 260] width 284 height 382
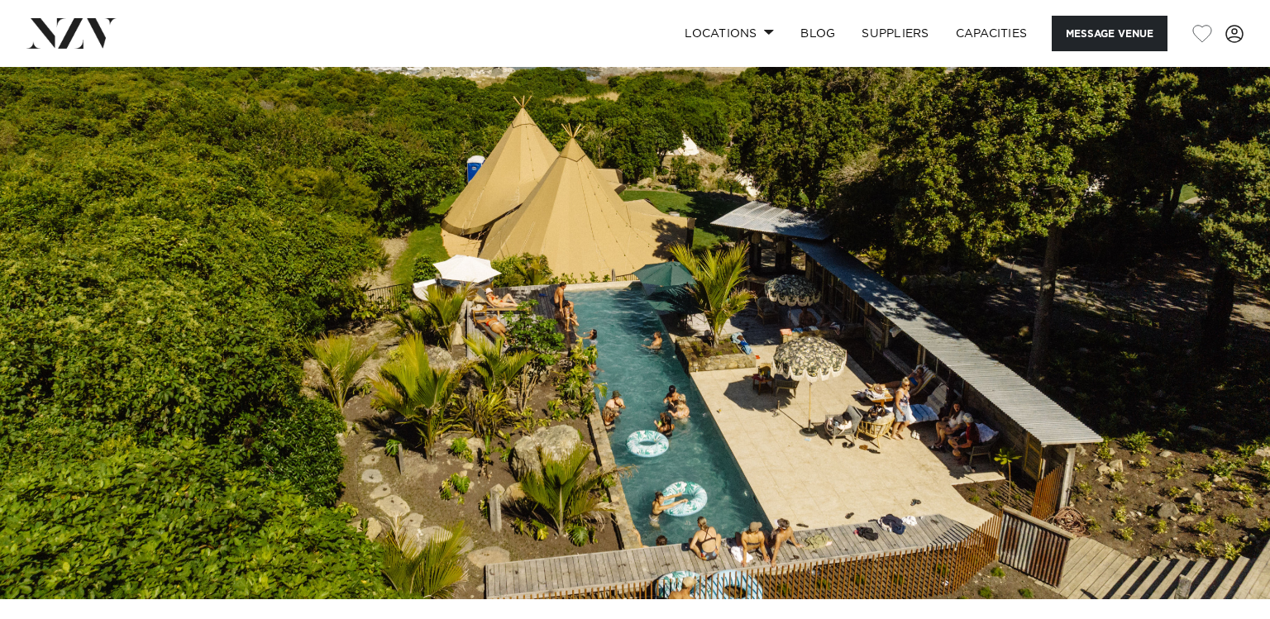
scroll to position [93, 0]
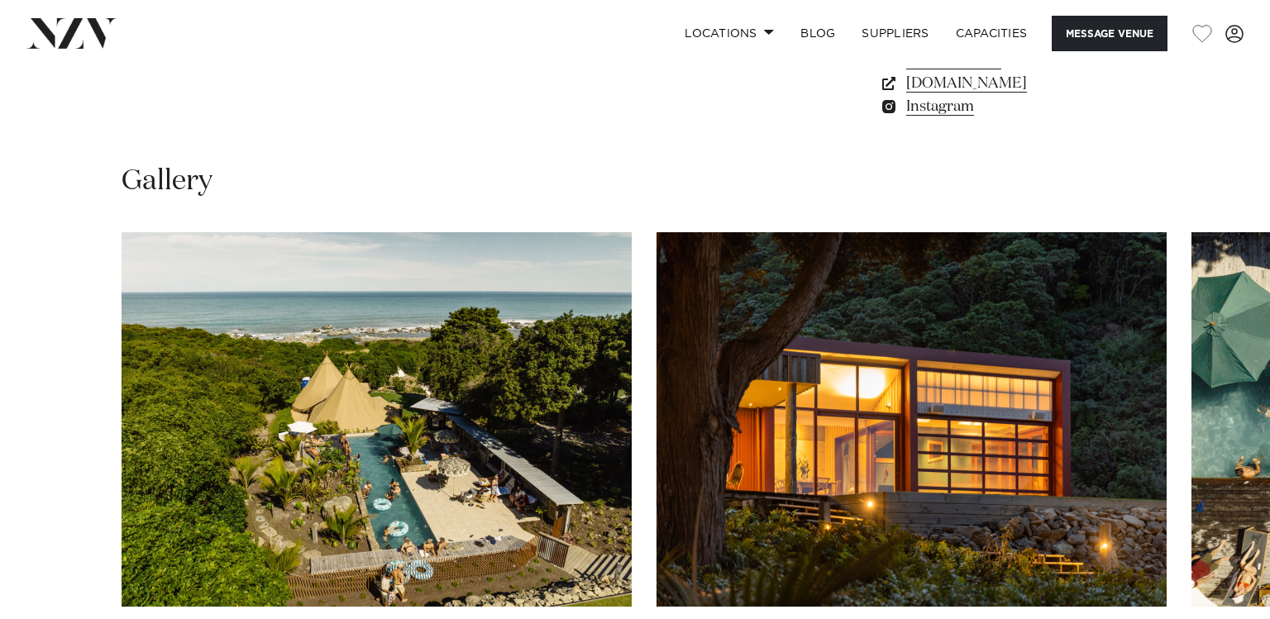
scroll to position [1482, 0]
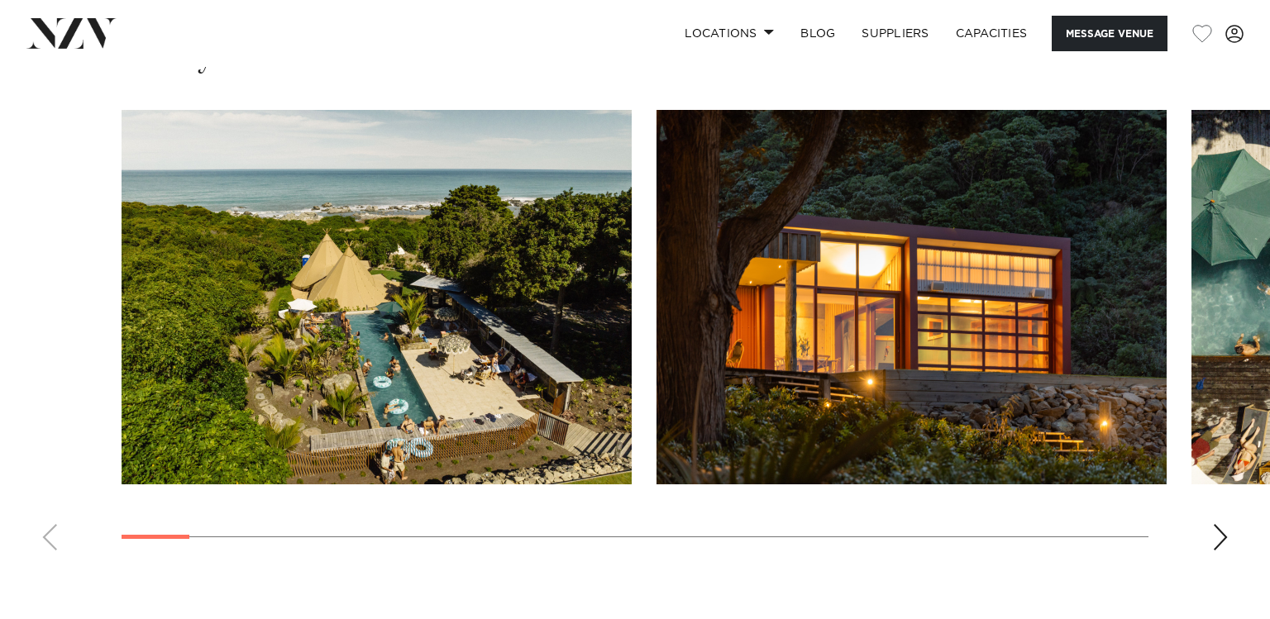
click at [1217, 544] on div "Next slide" at bounding box center [1220, 537] width 17 height 26
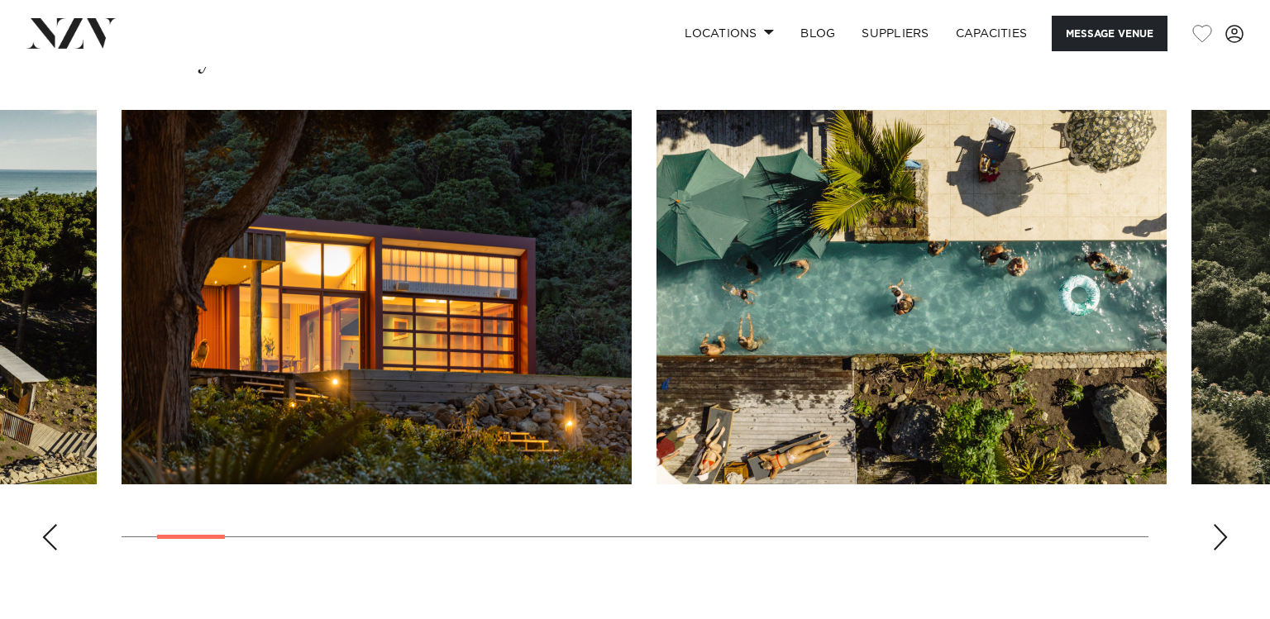
click at [1217, 544] on div "Next slide" at bounding box center [1220, 537] width 17 height 26
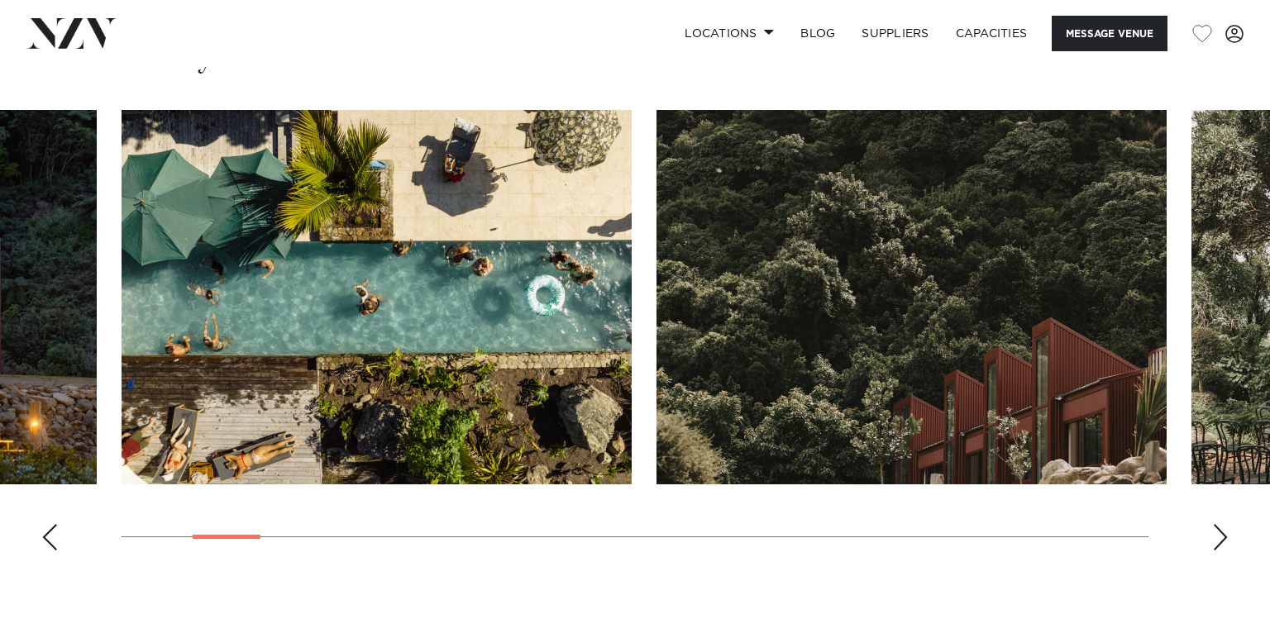
click at [1217, 544] on div "Next slide" at bounding box center [1220, 537] width 17 height 26
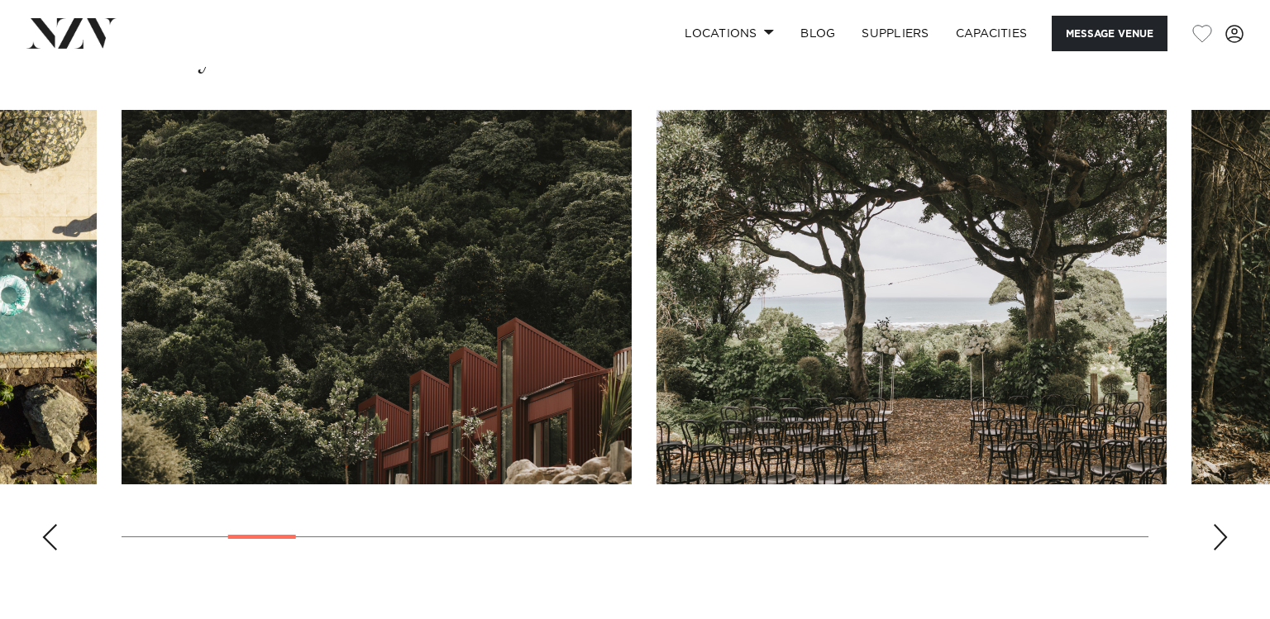
click at [1217, 544] on div "Next slide" at bounding box center [1220, 537] width 17 height 26
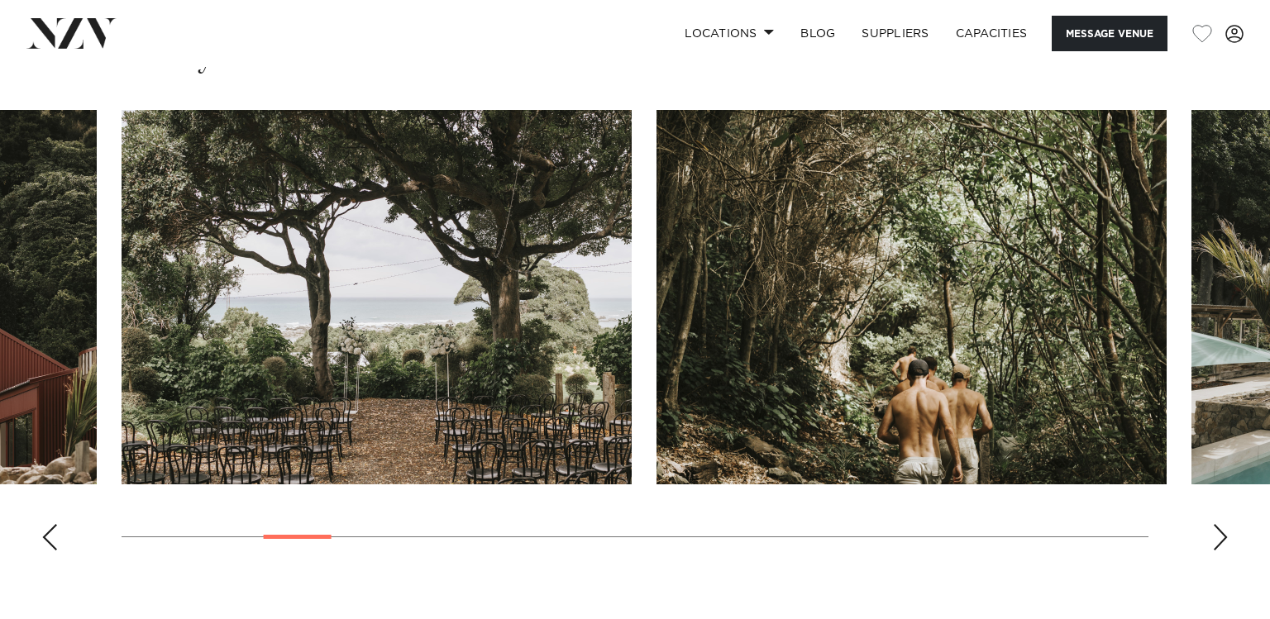
click at [1217, 544] on div "Next slide" at bounding box center [1220, 537] width 17 height 26
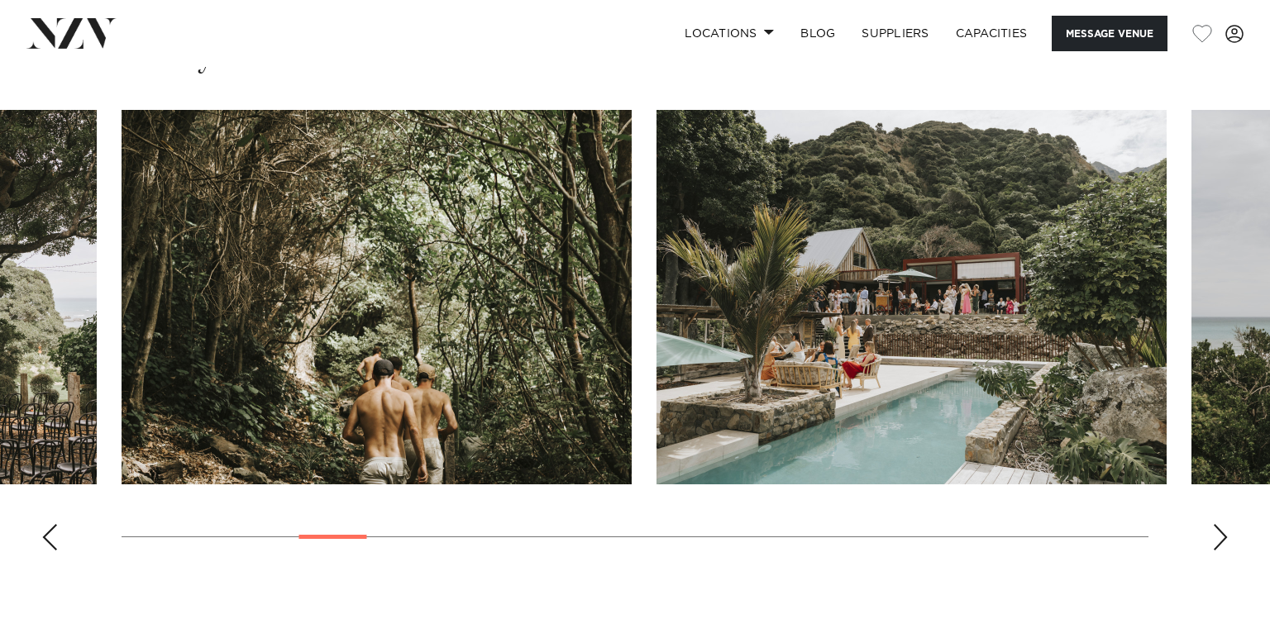
click at [1217, 544] on div "Next slide" at bounding box center [1220, 537] width 17 height 26
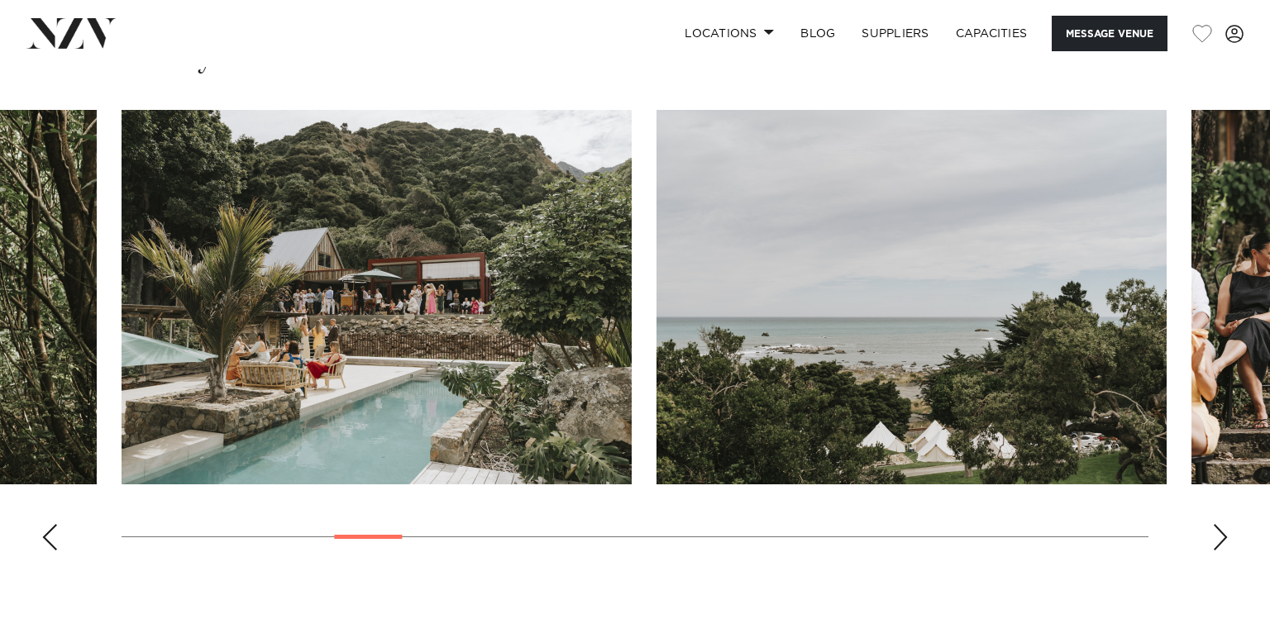
click at [1217, 544] on div "Next slide" at bounding box center [1220, 537] width 17 height 26
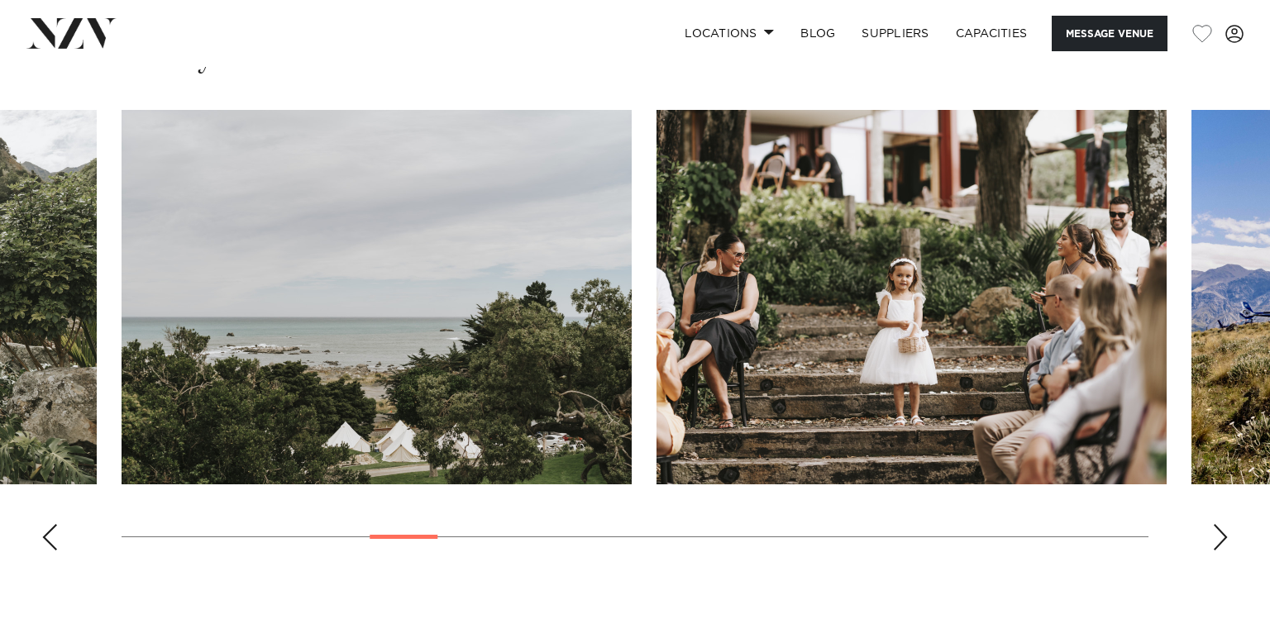
click at [1217, 544] on div "Next slide" at bounding box center [1220, 537] width 17 height 26
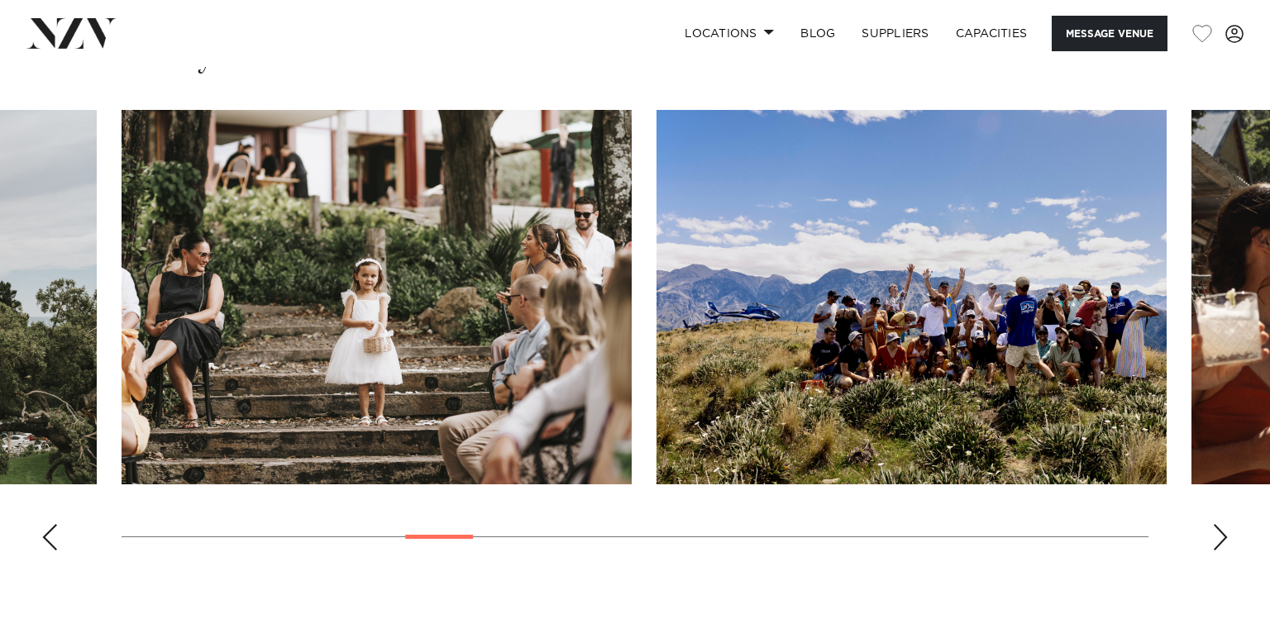
click at [1217, 544] on div "Next slide" at bounding box center [1220, 537] width 17 height 26
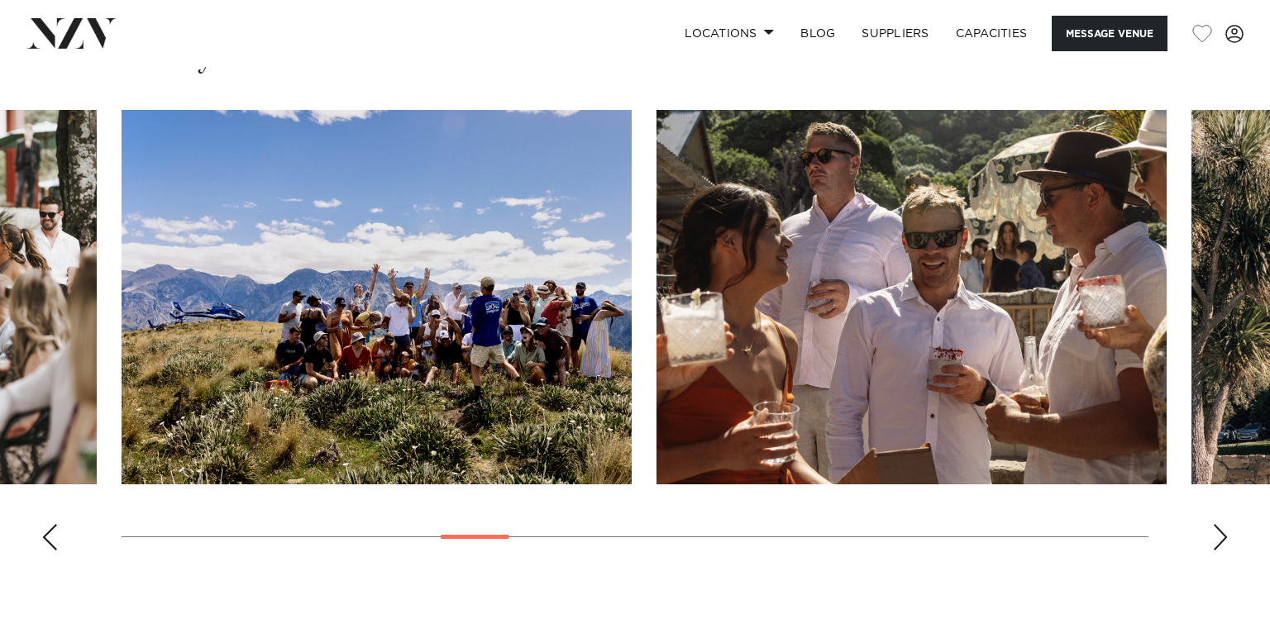
click at [1217, 544] on div "Next slide" at bounding box center [1220, 537] width 17 height 26
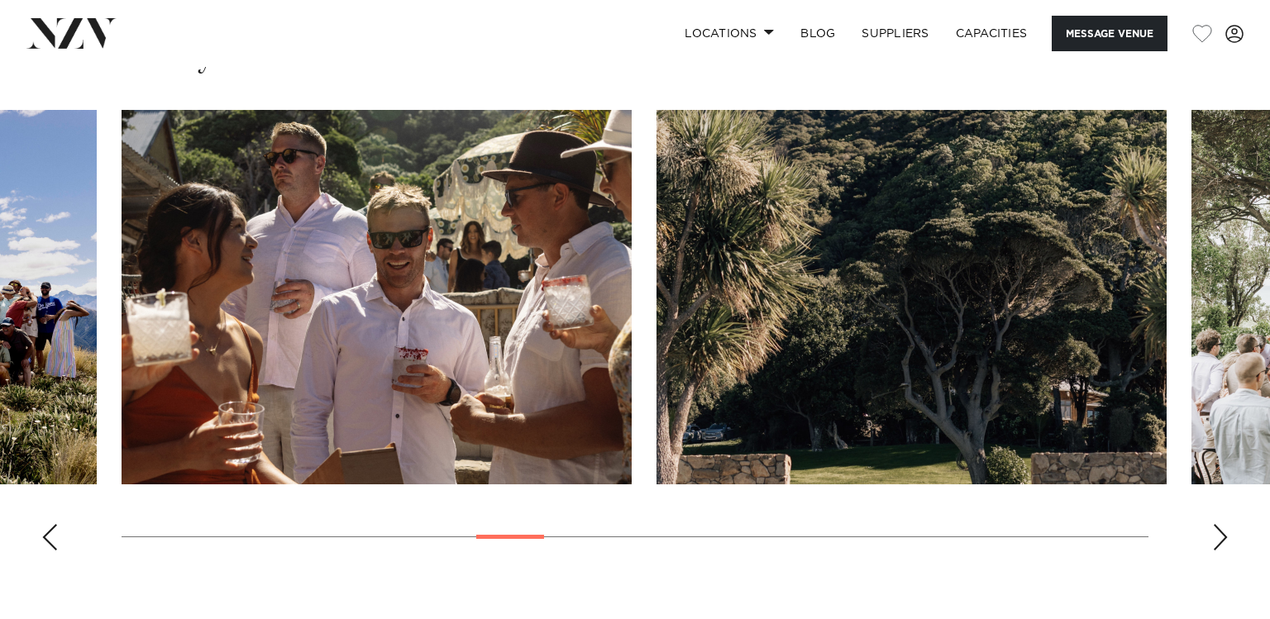
click at [1217, 544] on div "Next slide" at bounding box center [1220, 537] width 17 height 26
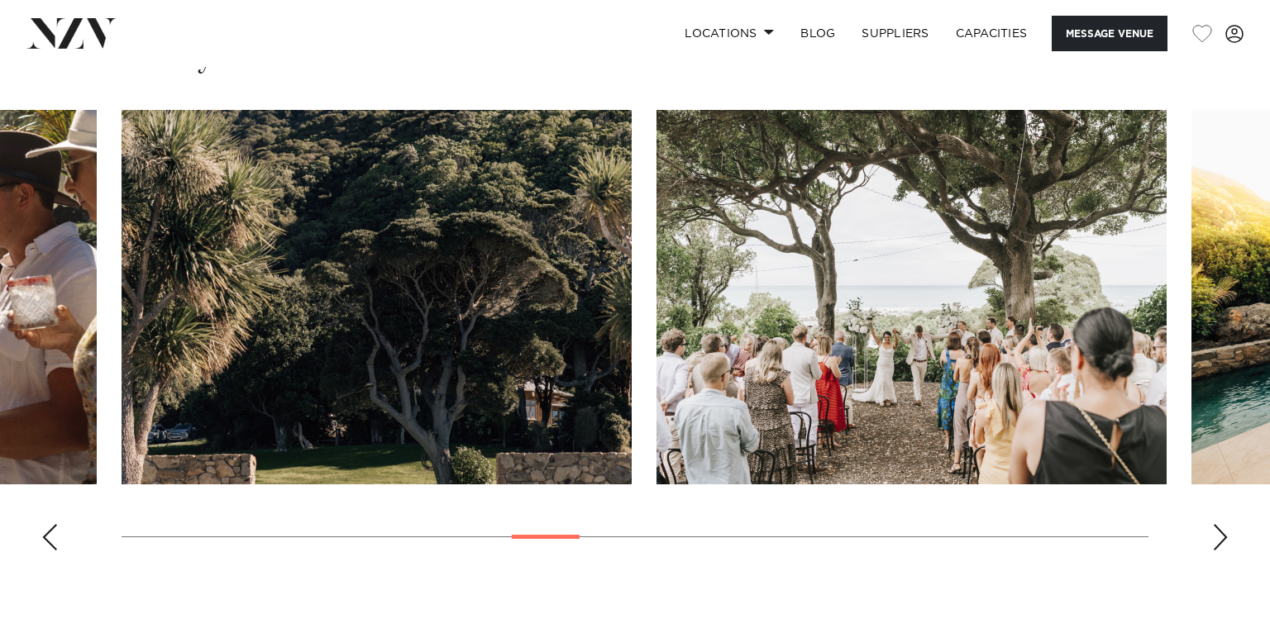
click at [1217, 544] on div "Next slide" at bounding box center [1220, 537] width 17 height 26
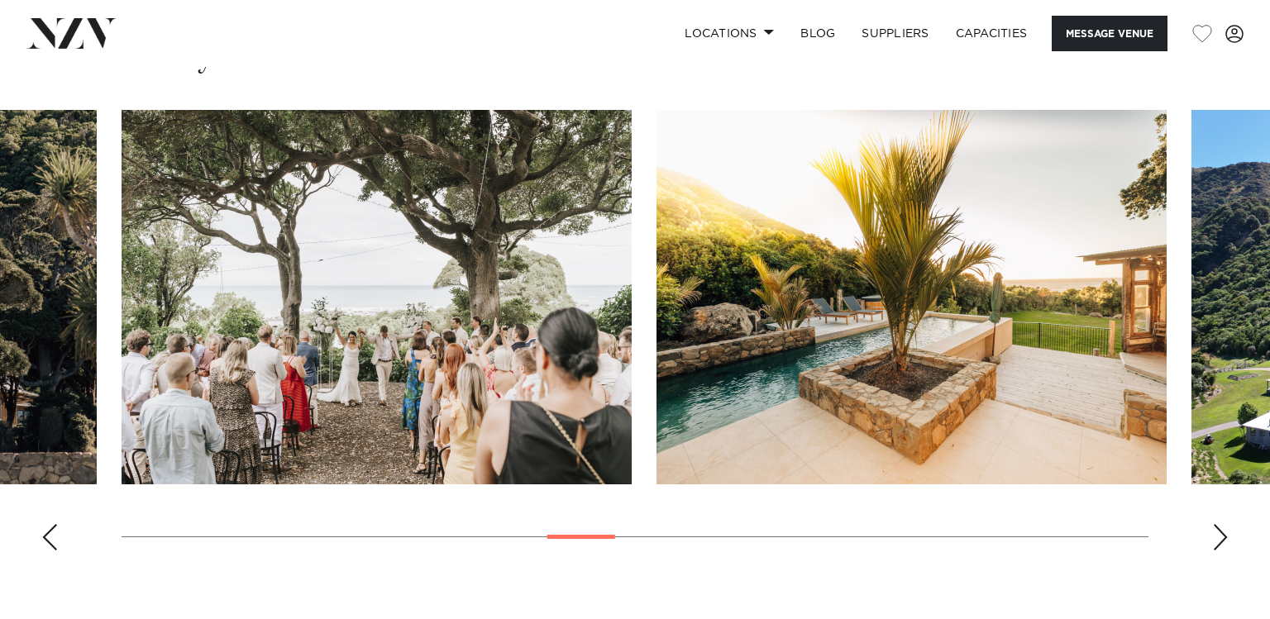
click at [1217, 544] on div "Next slide" at bounding box center [1220, 537] width 17 height 26
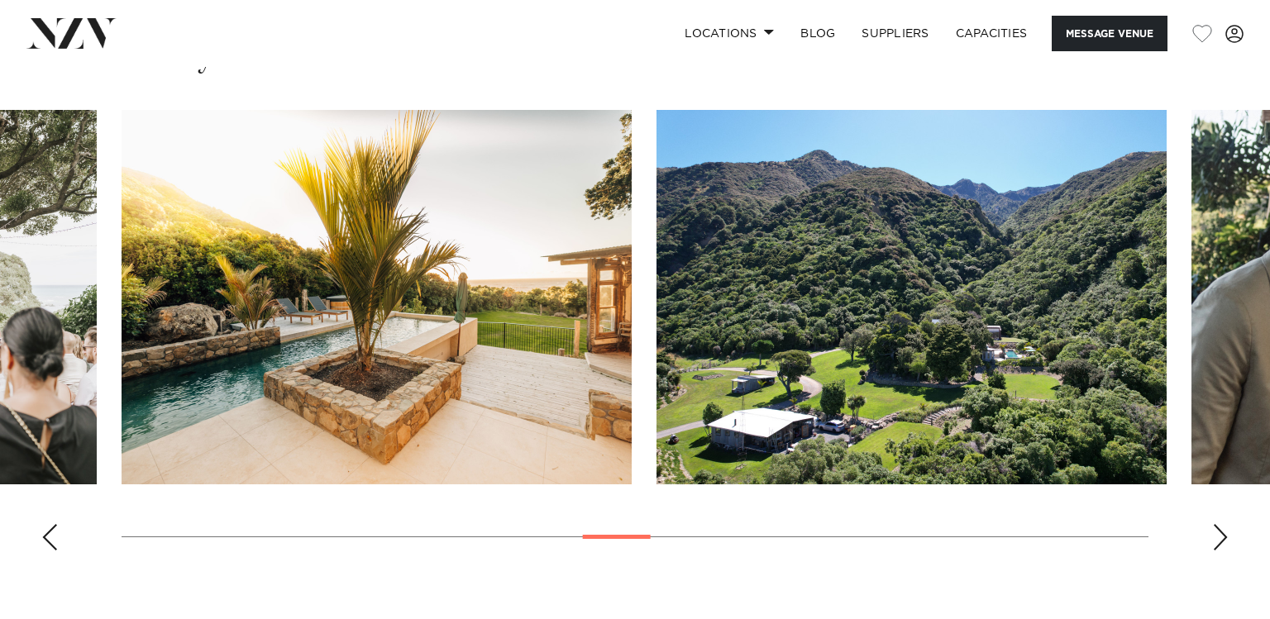
click at [1217, 544] on div "Next slide" at bounding box center [1220, 537] width 17 height 26
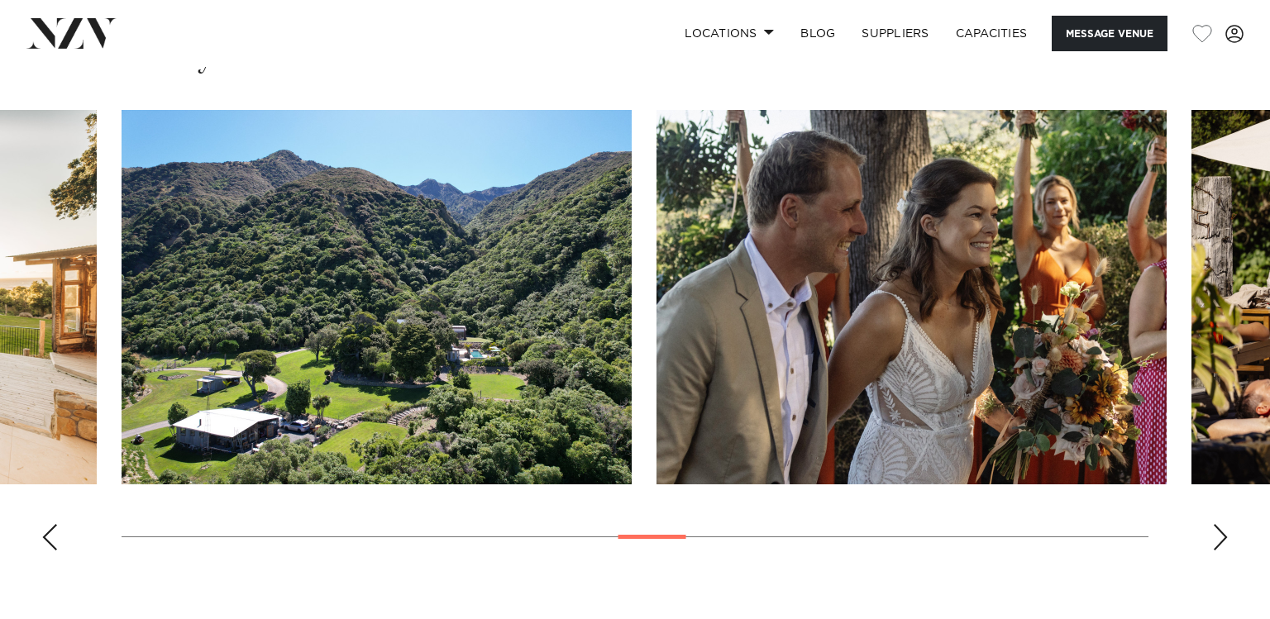
click at [1217, 544] on div "Next slide" at bounding box center [1220, 537] width 17 height 26
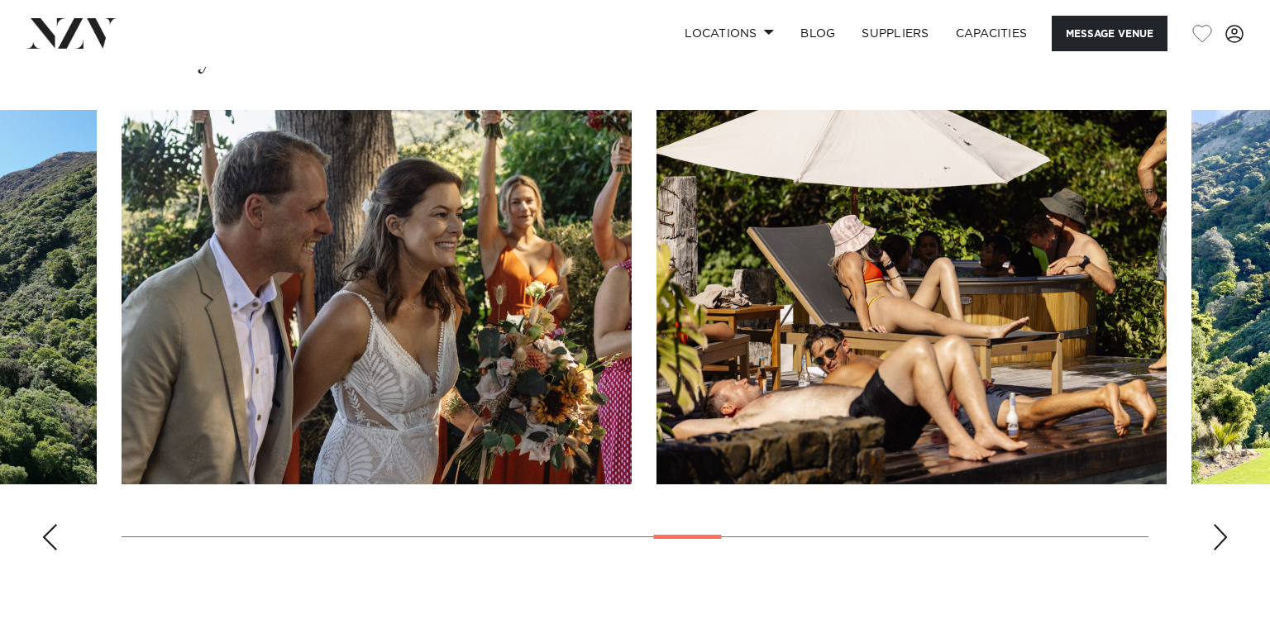
click at [1217, 544] on div "Next slide" at bounding box center [1220, 537] width 17 height 26
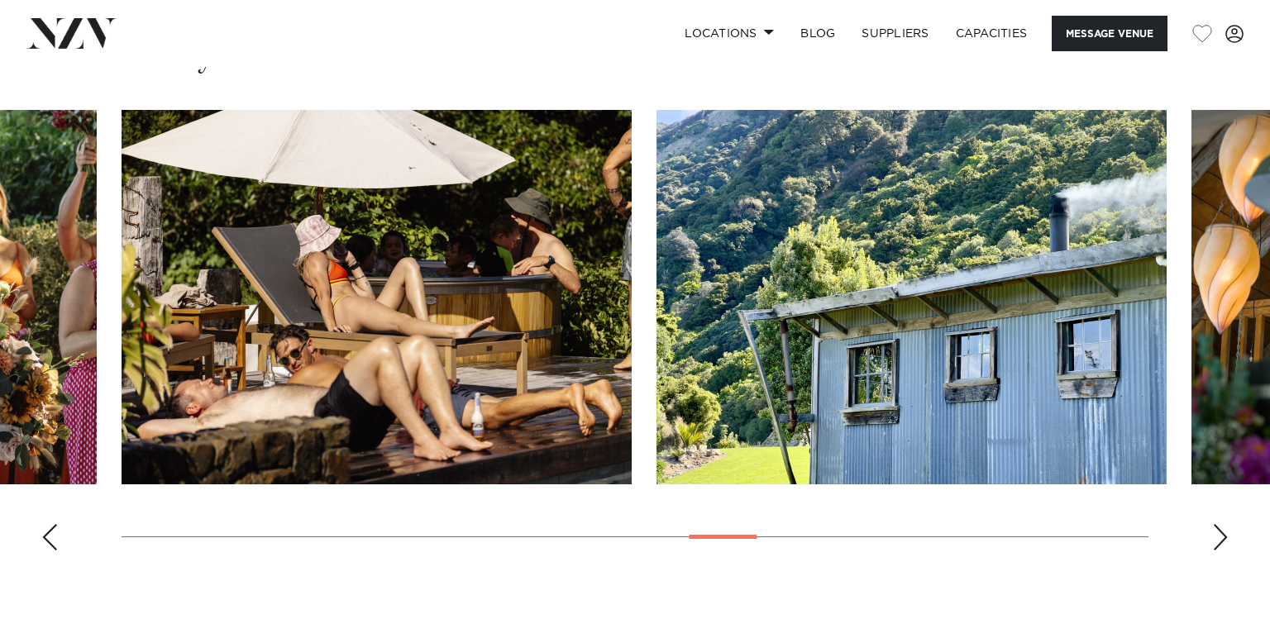
click at [1217, 544] on div "Next slide" at bounding box center [1220, 537] width 17 height 26
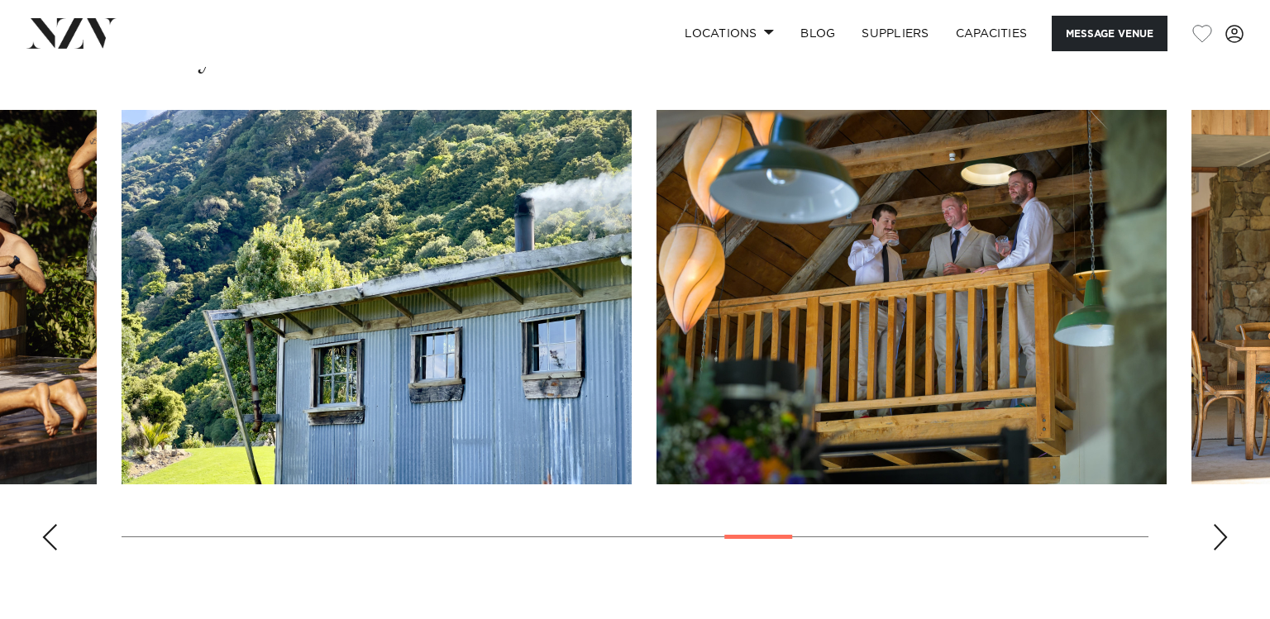
click at [1217, 544] on div "Next slide" at bounding box center [1220, 537] width 17 height 26
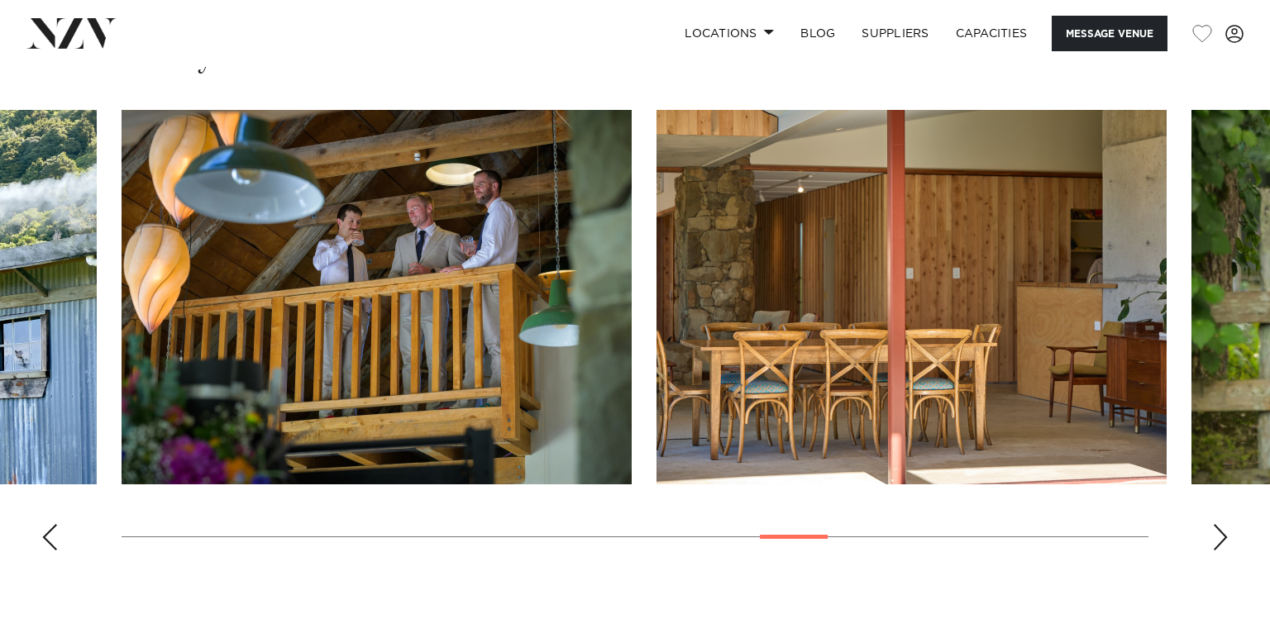
click at [1217, 544] on div "Next slide" at bounding box center [1220, 537] width 17 height 26
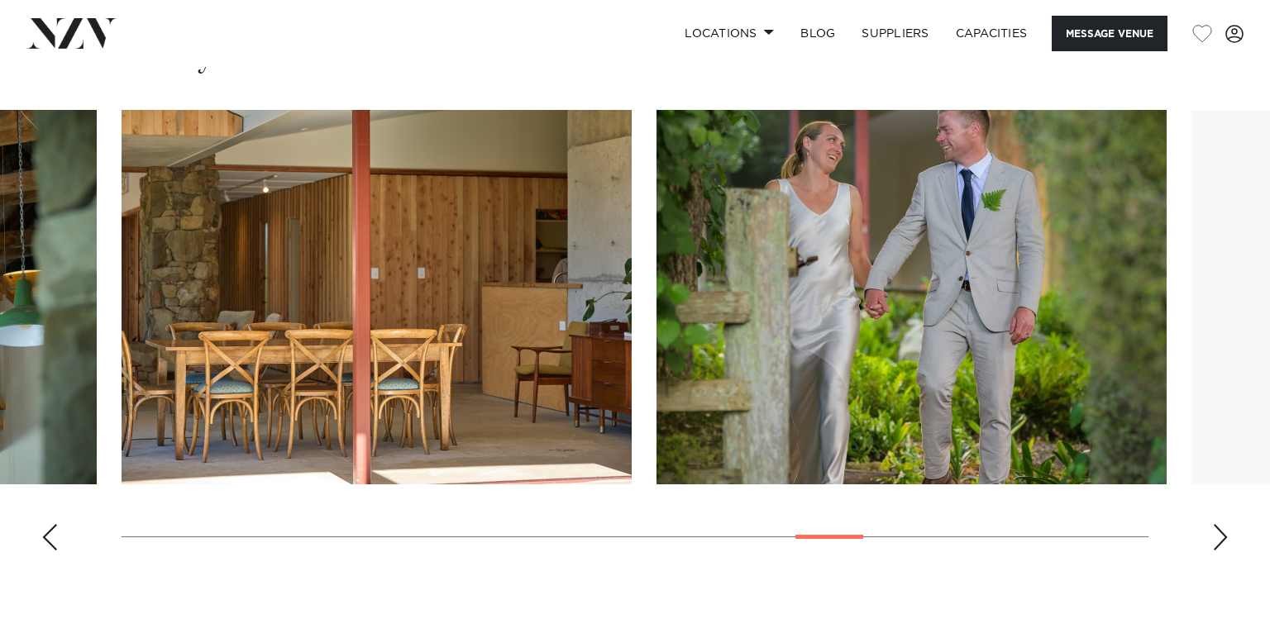
click at [1217, 544] on div "Next slide" at bounding box center [1220, 537] width 17 height 26
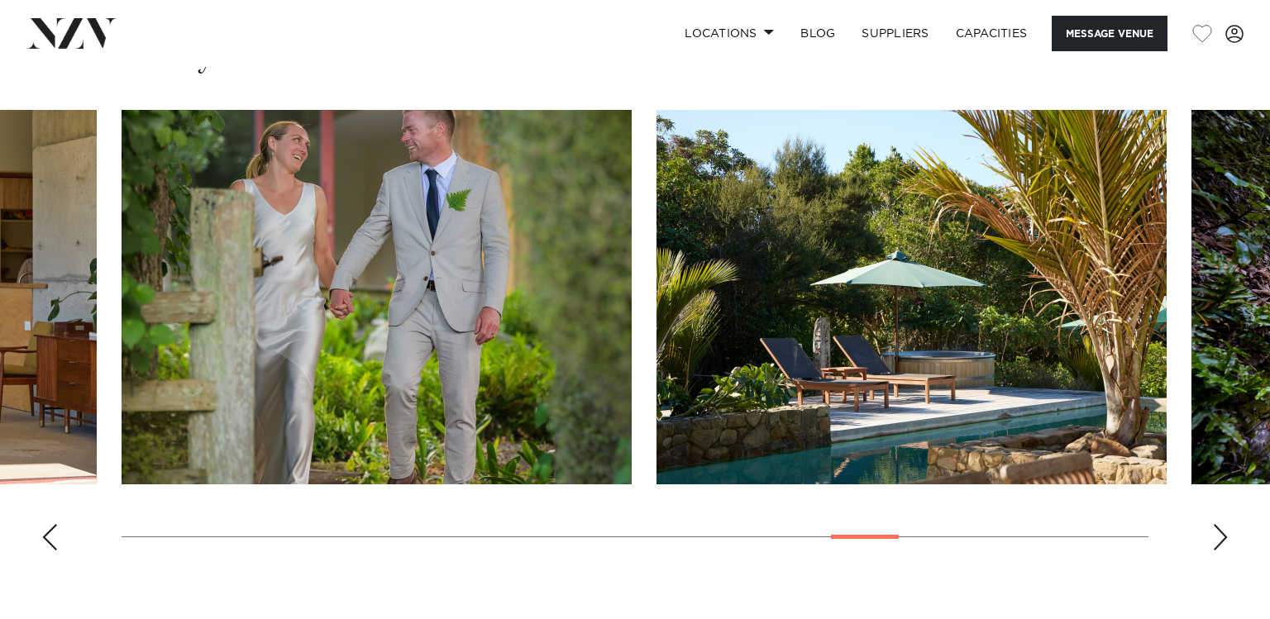
click at [1217, 544] on div "Next slide" at bounding box center [1220, 537] width 17 height 26
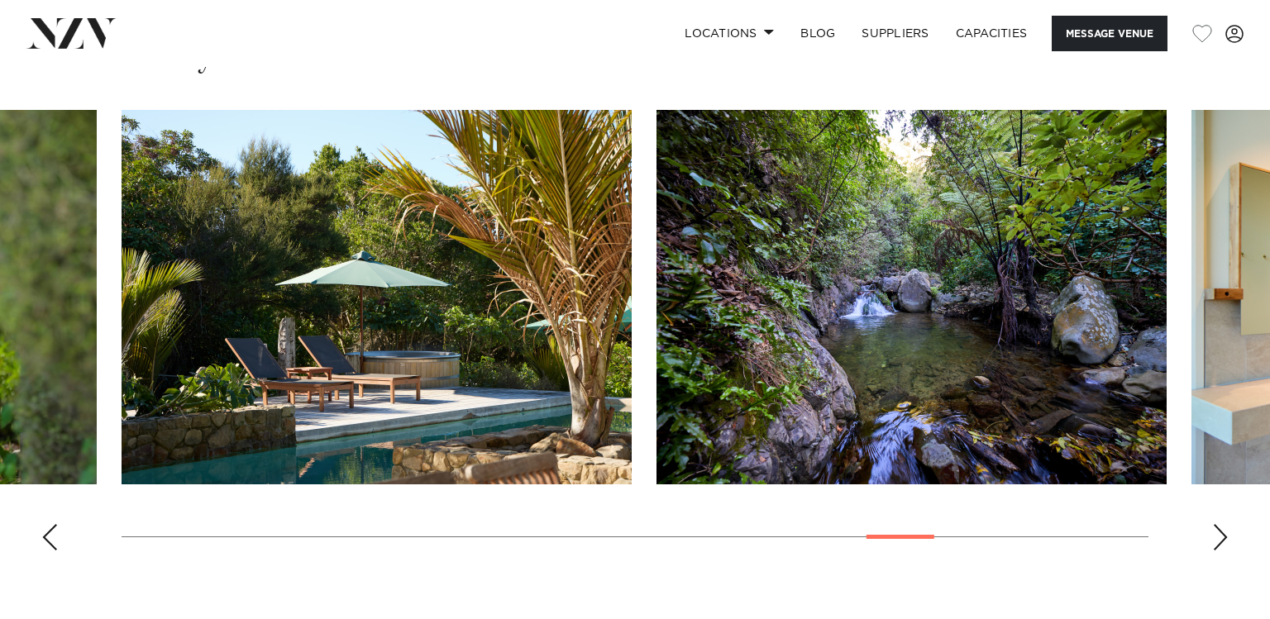
click at [1217, 544] on div "Next slide" at bounding box center [1220, 537] width 17 height 26
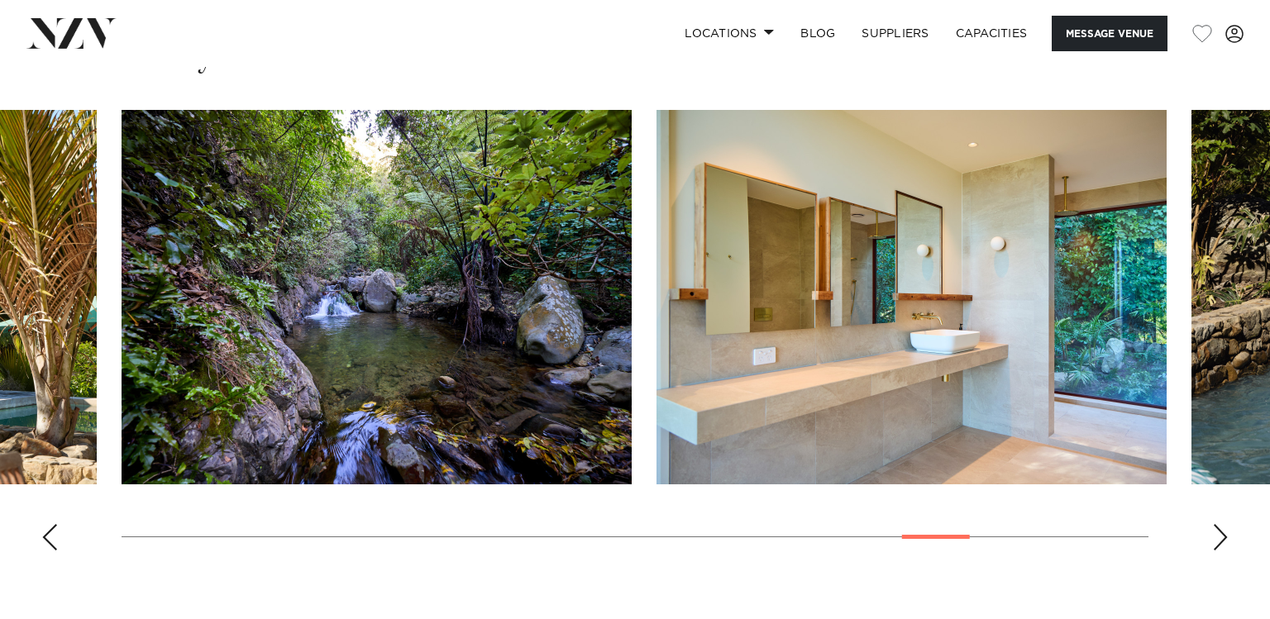
click at [1217, 544] on div "Next slide" at bounding box center [1220, 537] width 17 height 26
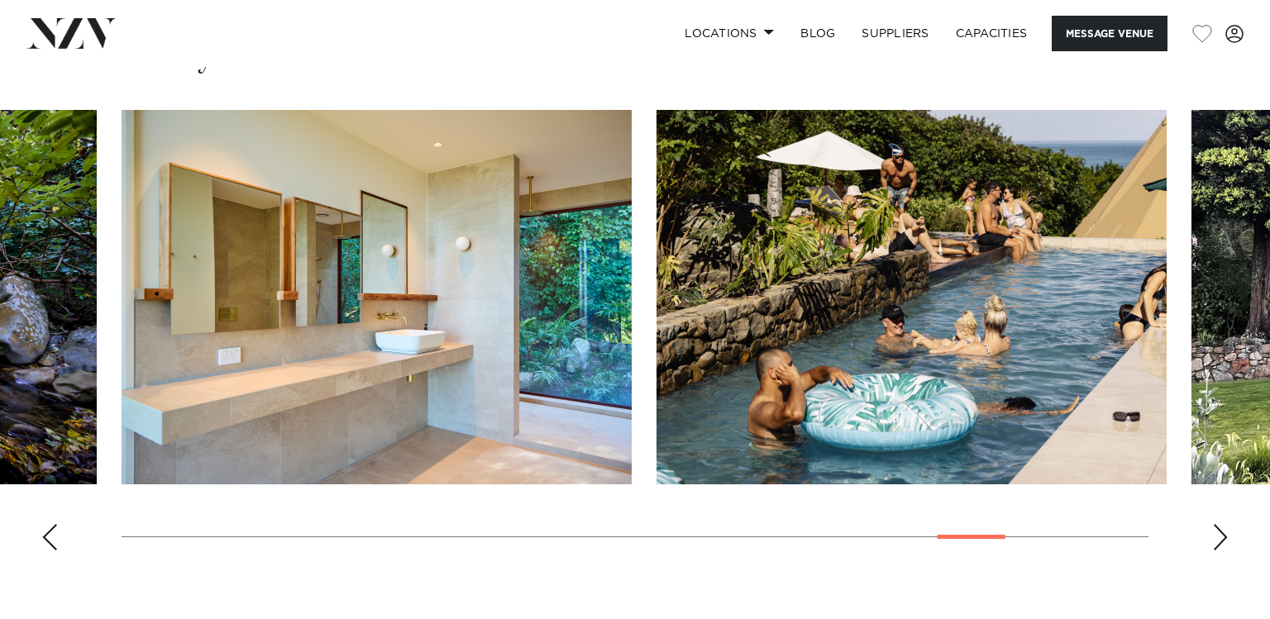
click at [1217, 544] on div "Next slide" at bounding box center [1220, 537] width 17 height 26
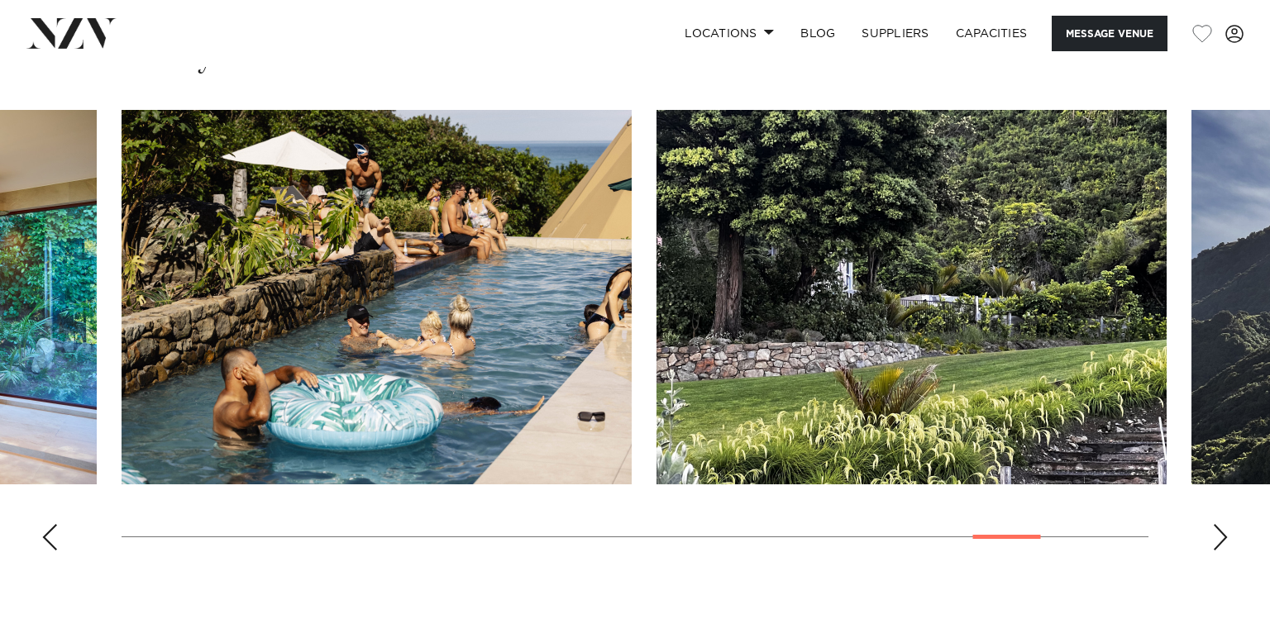
click at [1217, 544] on div "Next slide" at bounding box center [1220, 537] width 17 height 26
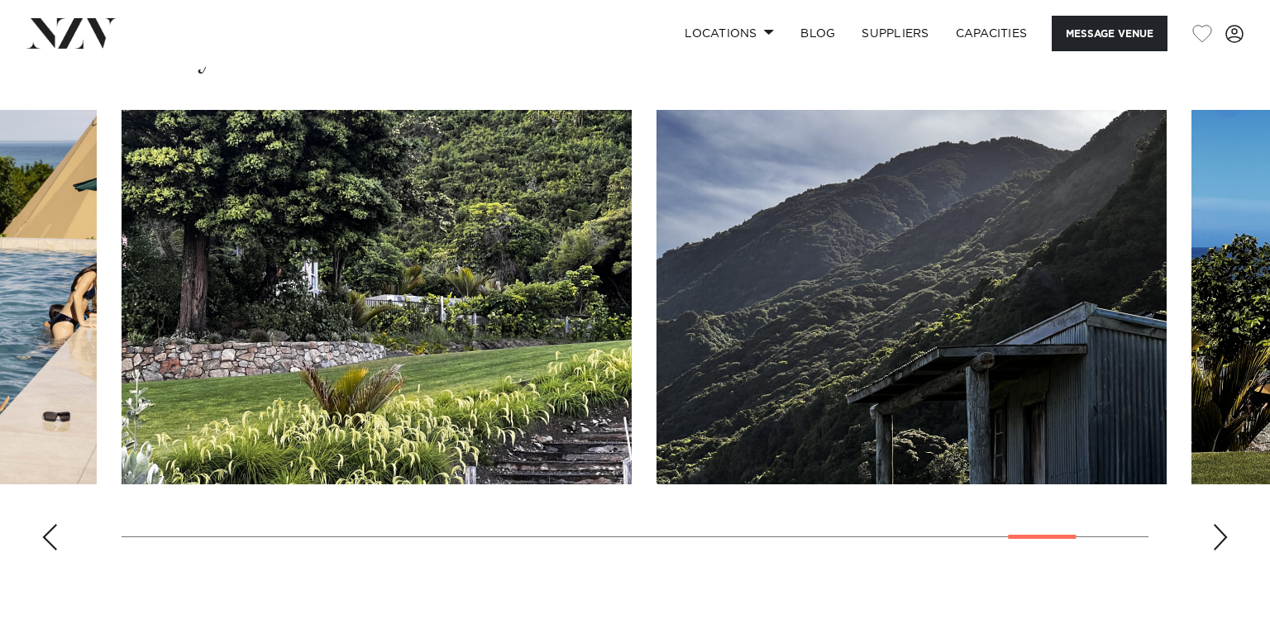
click at [1217, 544] on div "Next slide" at bounding box center [1220, 537] width 17 height 26
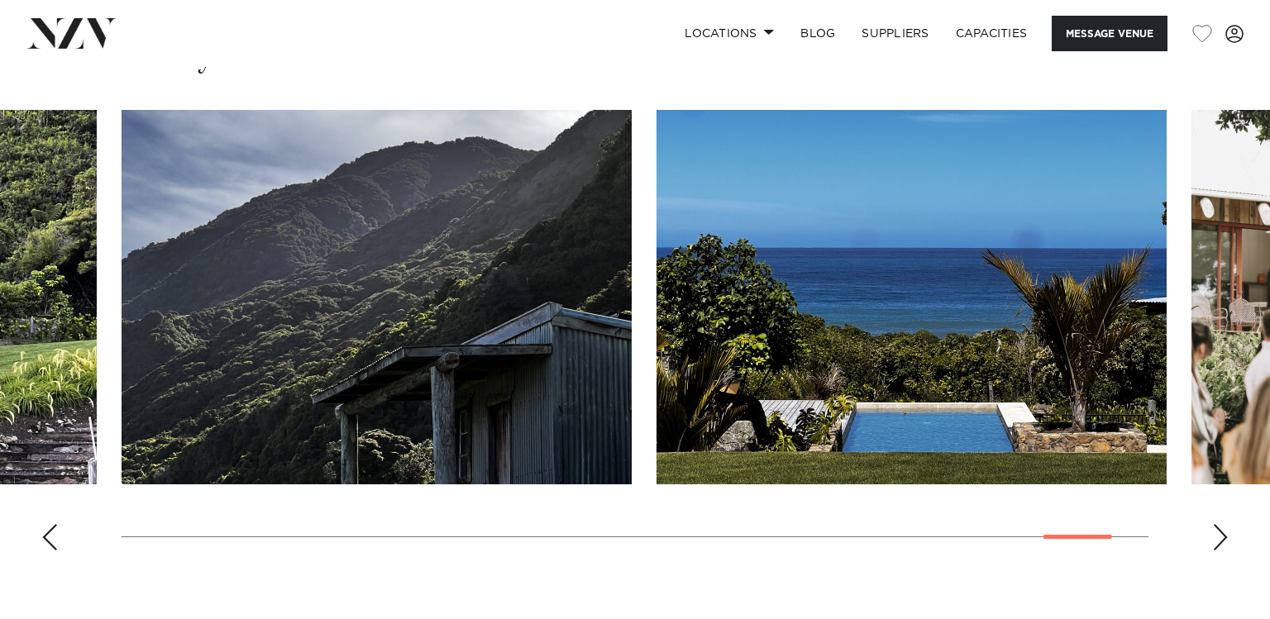
click at [1217, 544] on div "Next slide" at bounding box center [1220, 537] width 17 height 26
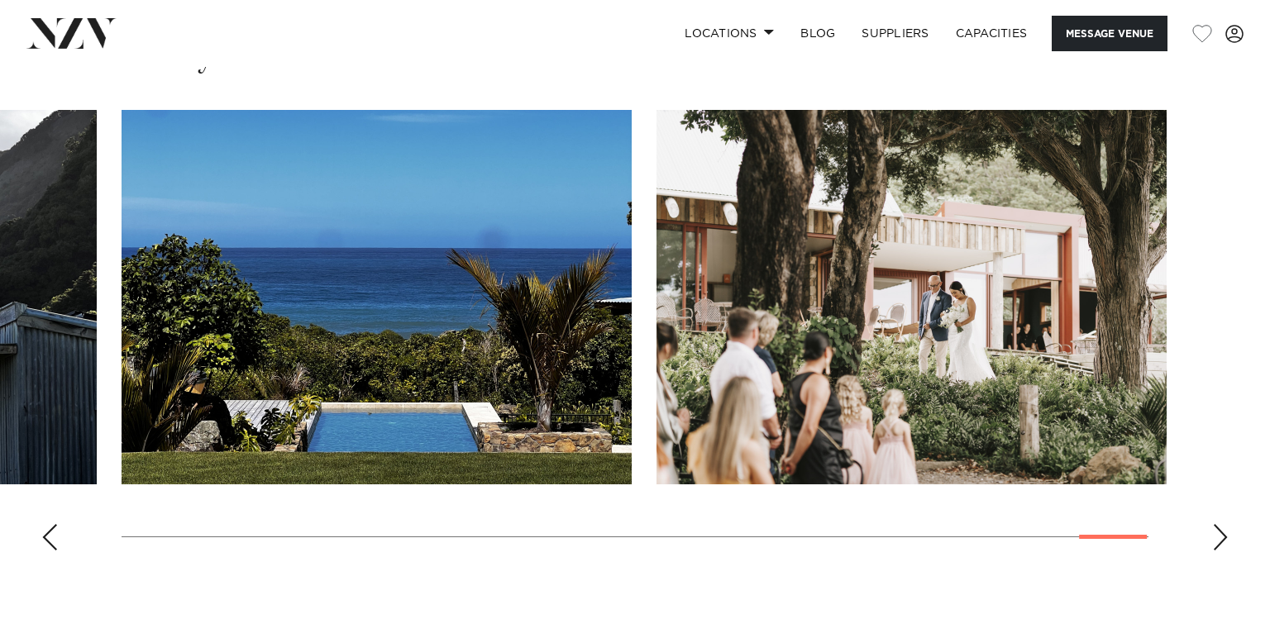
click at [1217, 544] on div "Next slide" at bounding box center [1220, 537] width 17 height 26
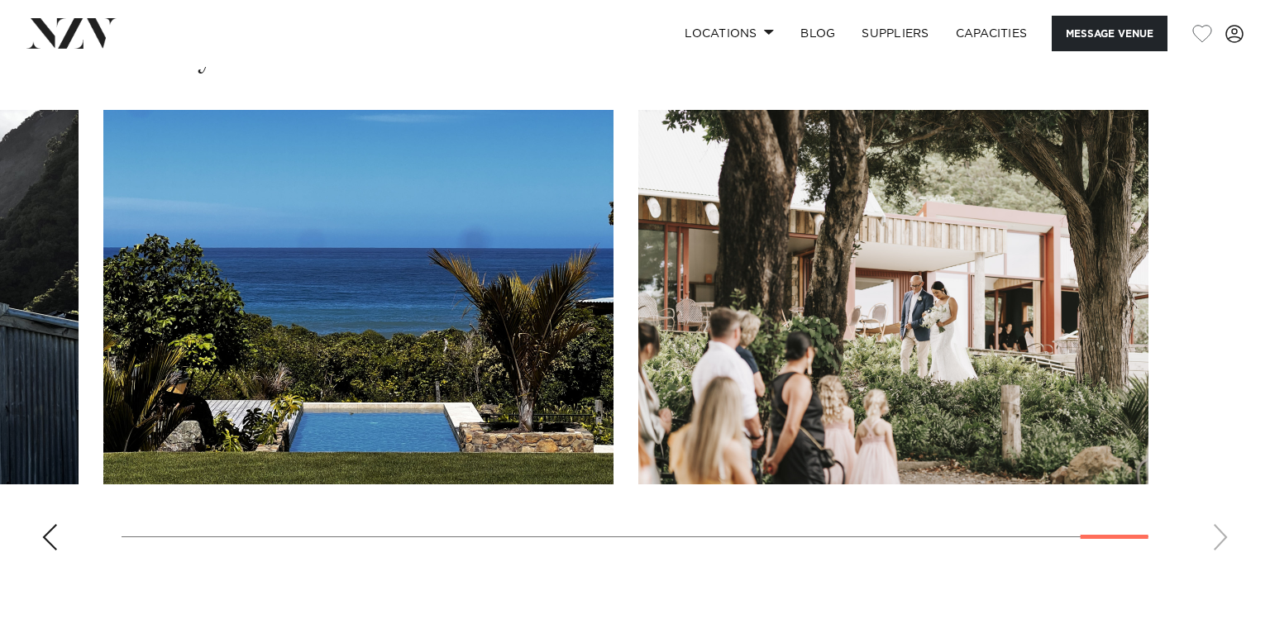
click at [1216, 205] on swiper-container at bounding box center [635, 337] width 1270 height 454
click at [1217, 67] on div "Gallery" at bounding box center [635, 303] width 1244 height 524
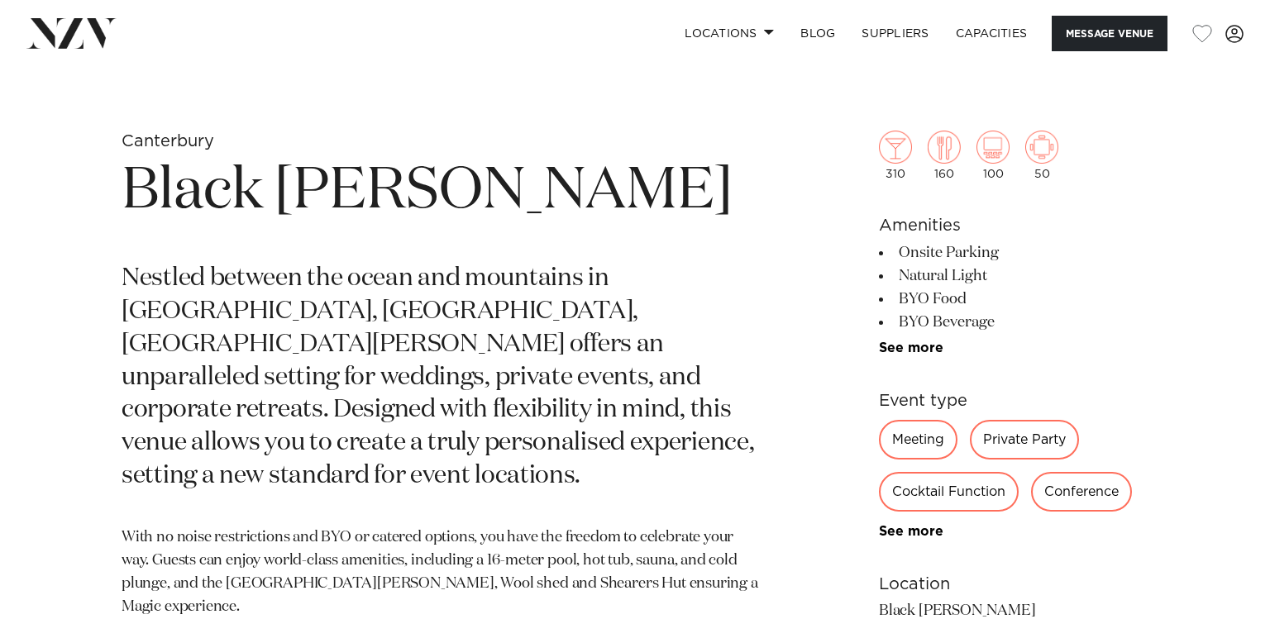
scroll to position [556, 0]
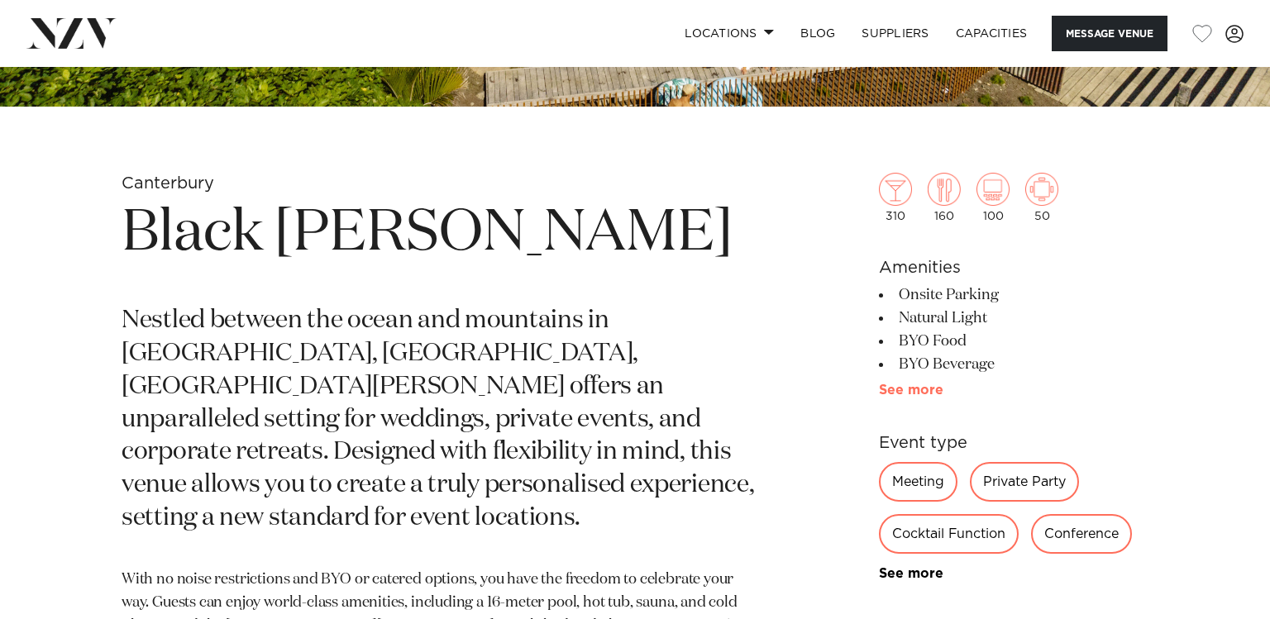
click at [905, 389] on link "See more" at bounding box center [943, 390] width 129 height 13
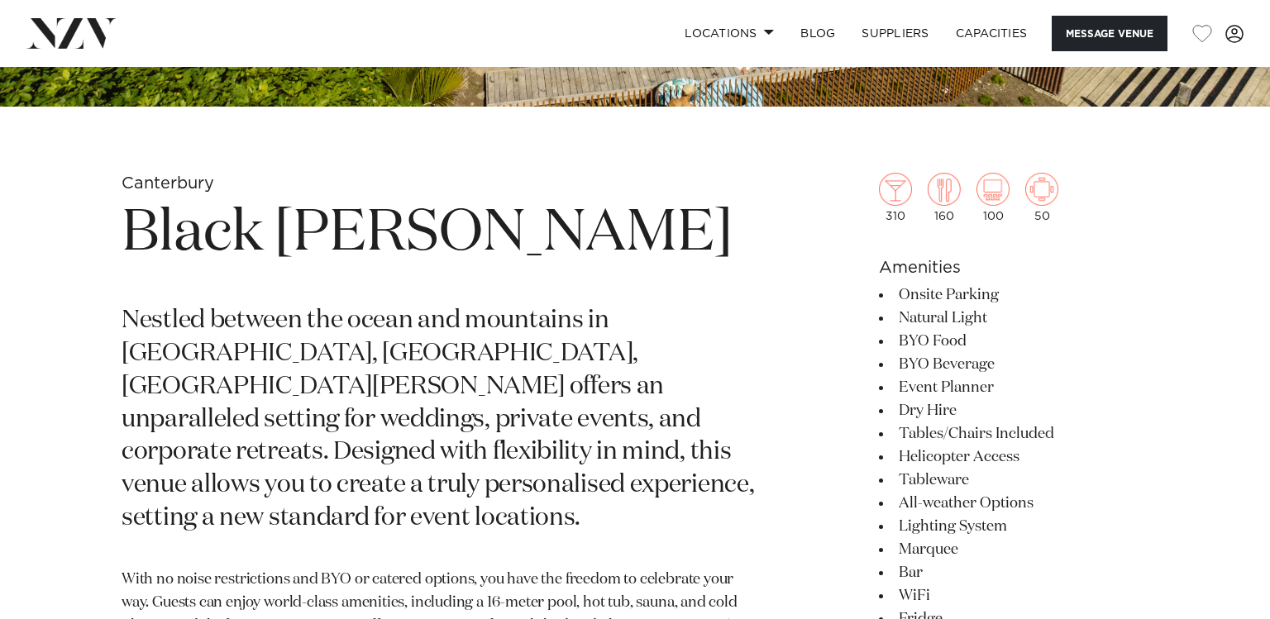
click at [905, 429] on li "Tables/Chairs Included" at bounding box center [1014, 434] width 270 height 23
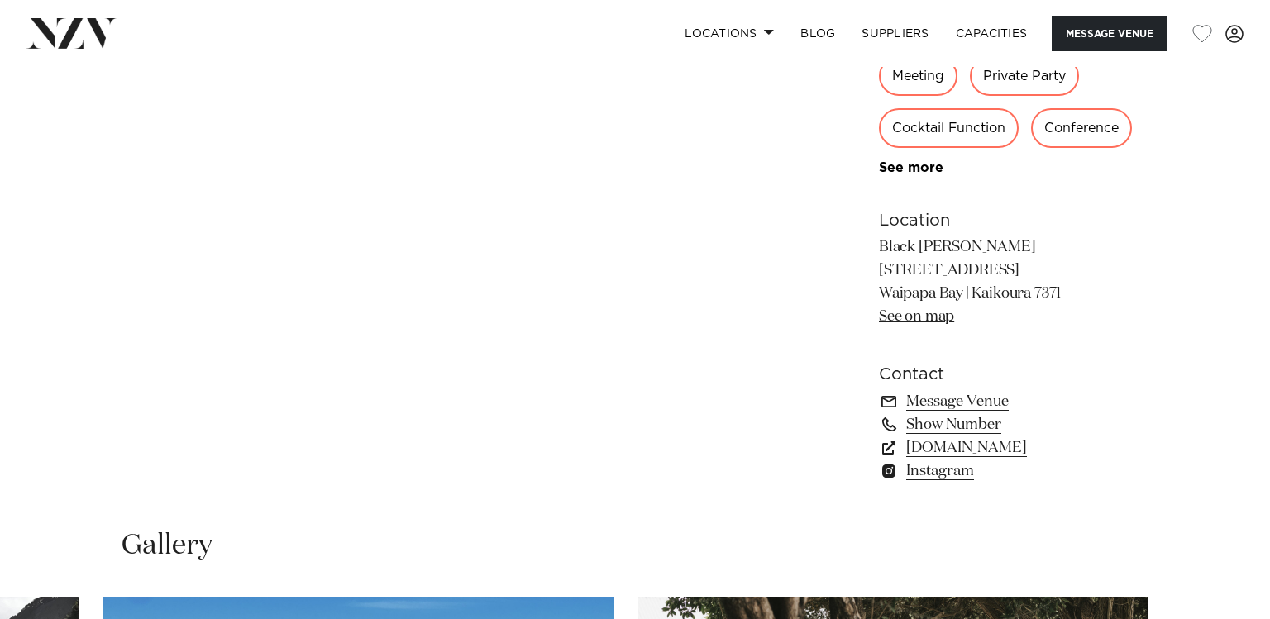
scroll to position [1574, 0]
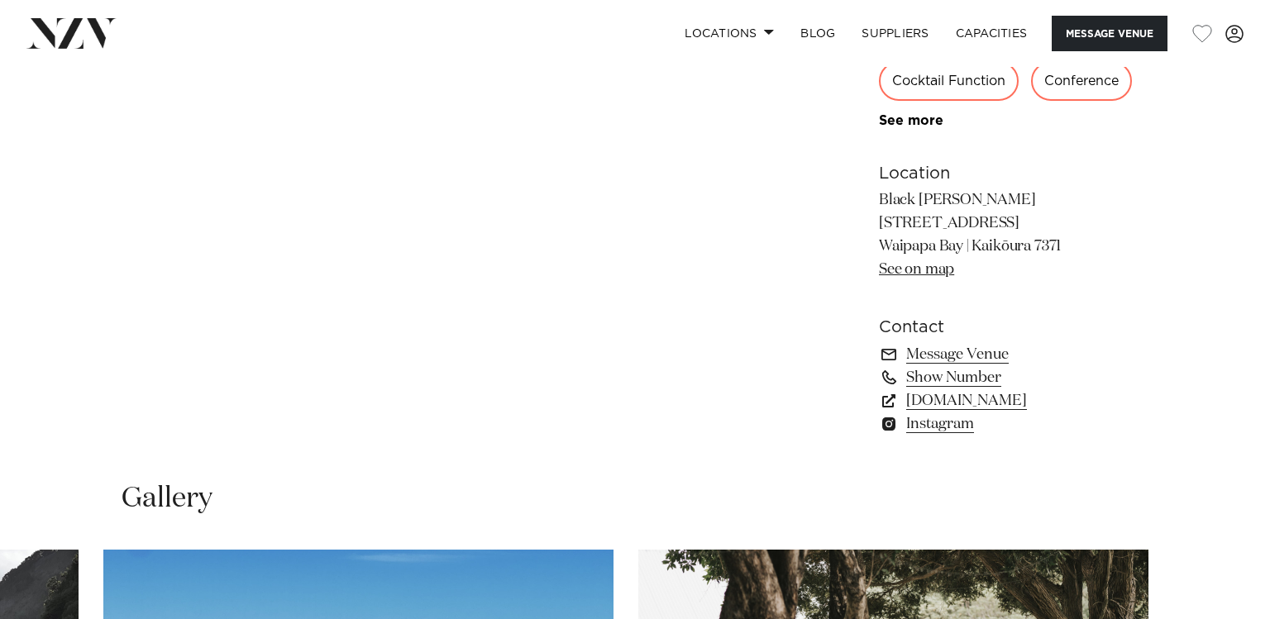
click at [905, 268] on link "See on map" at bounding box center [916, 269] width 75 height 15
